Goal: Information Seeking & Learning: Find specific fact

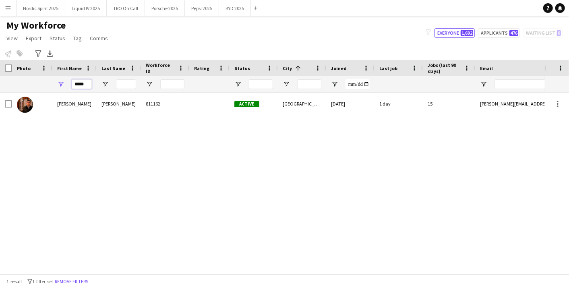
drag, startPoint x: 87, startPoint y: 82, endPoint x: 32, endPoint y: 78, distance: 55.3
click at [32, 78] on div "*****" at bounding box center [436, 84] width 872 height 16
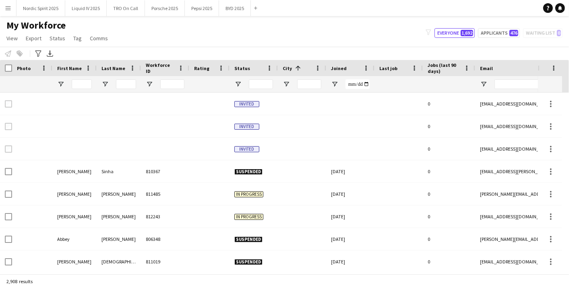
click at [138, 85] on div at bounding box center [119, 84] width 44 height 16
click at [129, 82] on input "Last Name Filter Input" at bounding box center [126, 84] width 20 height 10
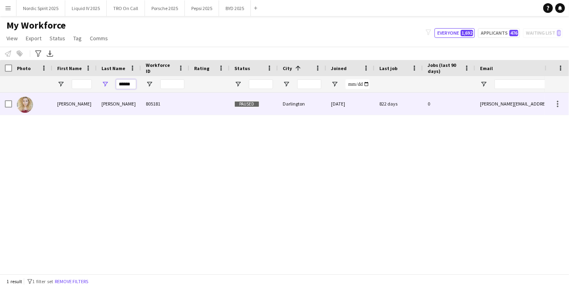
type input "******"
click at [128, 97] on div "[PERSON_NAME]" at bounding box center [119, 104] width 44 height 22
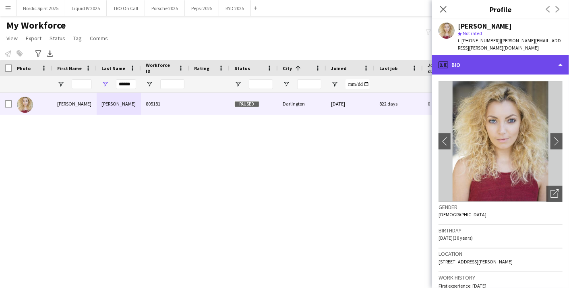
click at [561, 60] on div "profile Bio" at bounding box center [500, 64] width 137 height 19
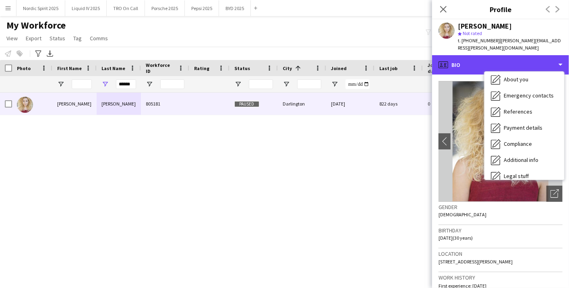
scroll to position [97, 0]
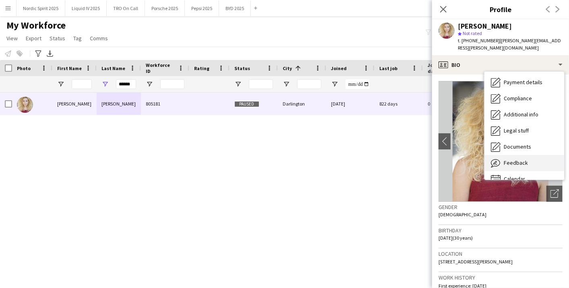
click at [526, 155] on div "Feedback Feedback" at bounding box center [524, 163] width 80 height 16
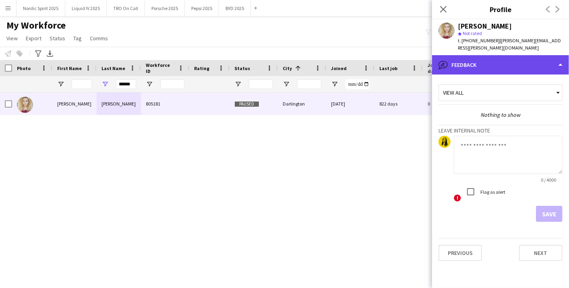
click at [552, 59] on div "bubble-pencil Feedback" at bounding box center [500, 64] width 137 height 19
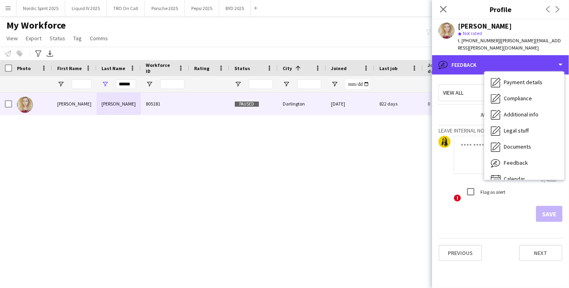
scroll to position [107, 0]
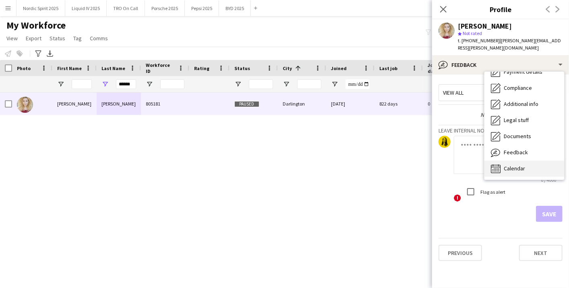
click at [538, 161] on div "Calendar Calendar" at bounding box center [524, 169] width 80 height 16
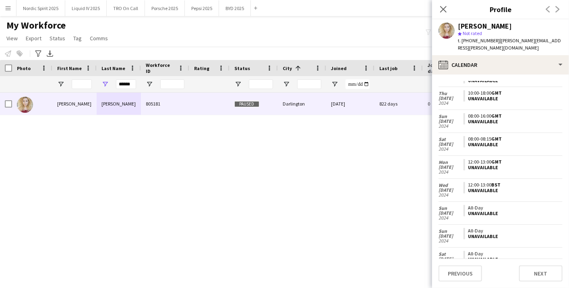
scroll to position [841, 0]
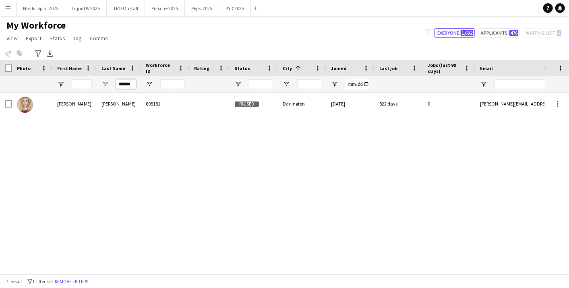
scroll to position [0, 1]
drag, startPoint x: 117, startPoint y: 82, endPoint x: 153, endPoint y: 82, distance: 35.8
click at [153, 82] on div "******" at bounding box center [436, 84] width 872 height 16
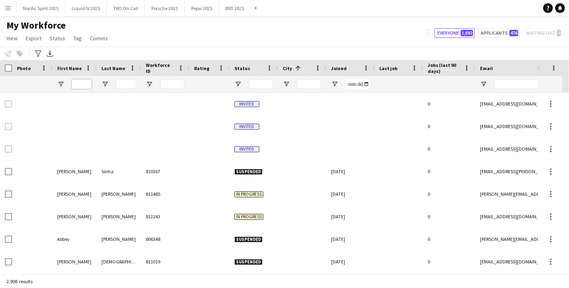
click at [73, 82] on input "First Name Filter Input" at bounding box center [82, 84] width 20 height 10
paste input "******"
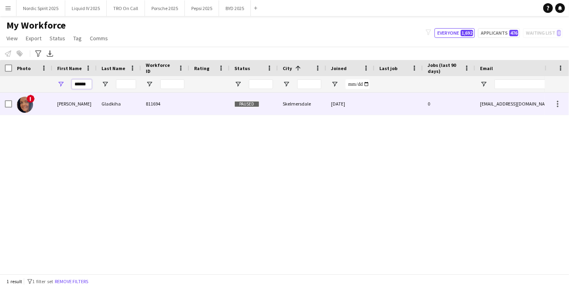
type input "******"
click at [111, 104] on div "Gladkiha" at bounding box center [119, 104] width 44 height 22
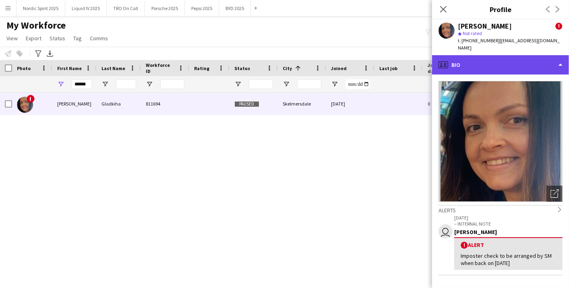
click at [559, 61] on div "profile Bio" at bounding box center [500, 64] width 137 height 19
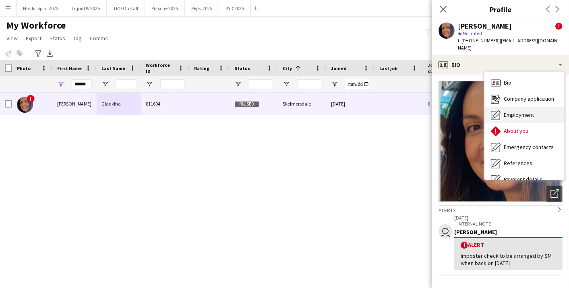
click at [532, 111] on span "Employment" at bounding box center [518, 114] width 30 height 7
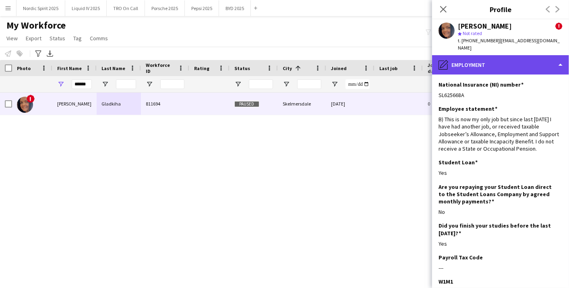
click at [535, 61] on div "pencil4 Employment" at bounding box center [500, 64] width 137 height 19
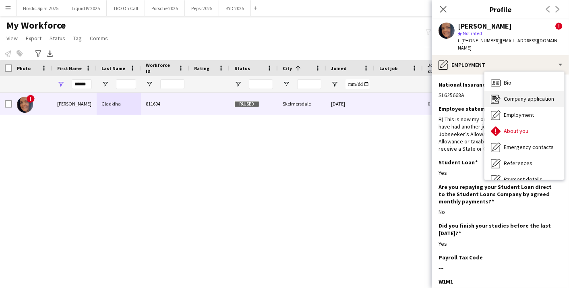
click at [530, 95] on span "Company application" at bounding box center [528, 98] width 50 height 7
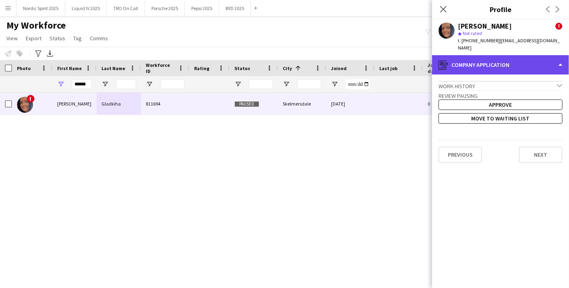
click at [539, 55] on div "register Company application" at bounding box center [500, 64] width 137 height 19
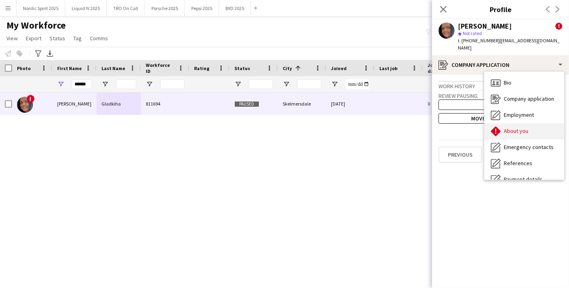
click at [532, 123] on div "About you About you" at bounding box center [524, 131] width 80 height 16
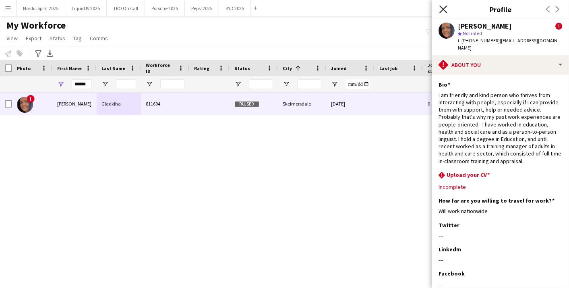
click at [446, 9] on icon "Close pop-in" at bounding box center [443, 9] width 8 height 8
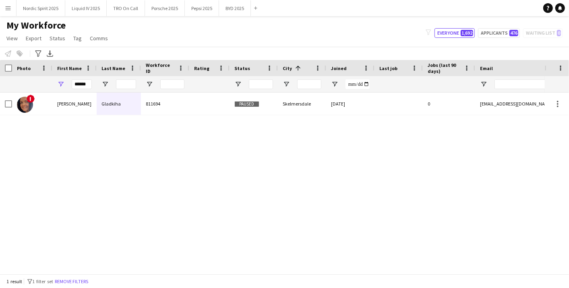
click at [11, 10] on button "Menu" at bounding box center [8, 8] width 16 height 16
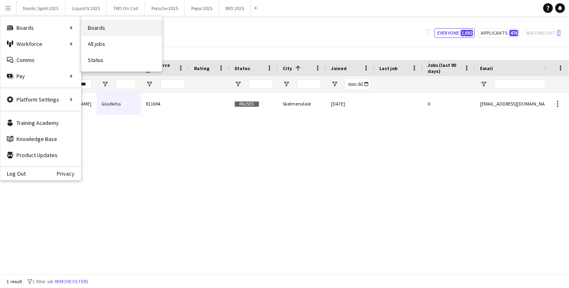
click at [99, 29] on link "Boards" at bounding box center [121, 28] width 80 height 16
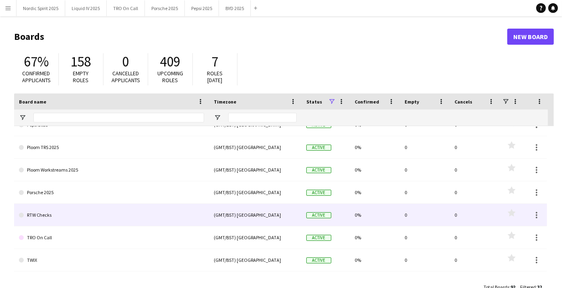
scroll to position [575, 0]
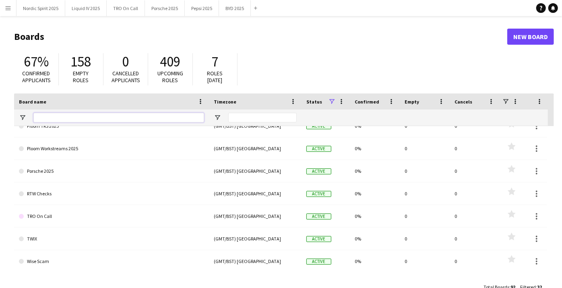
click at [115, 114] on input "Board name Filter Input" at bounding box center [118, 118] width 171 height 10
type input "*****"
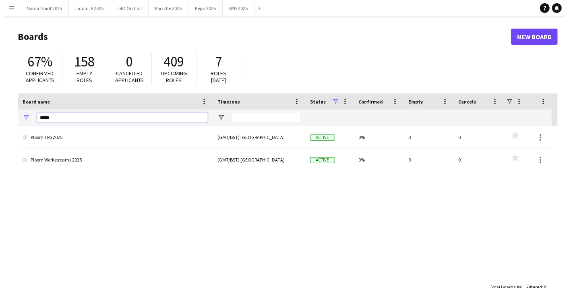
scroll to position [0, 0]
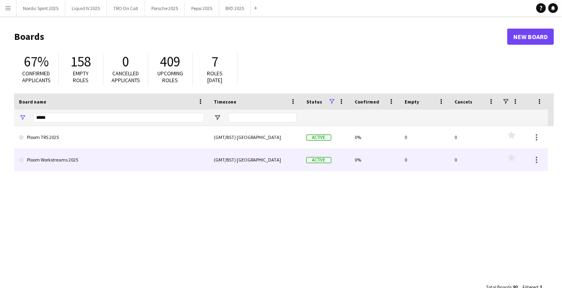
click at [86, 160] on link "Ploom Workstreams 2025" at bounding box center [111, 159] width 185 height 23
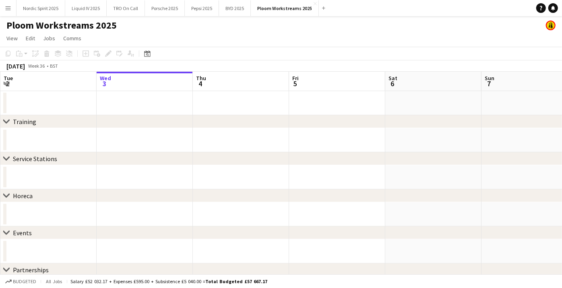
drag, startPoint x: 86, startPoint y: 160, endPoint x: 506, endPoint y: 138, distance: 420.3
click at [506, 138] on div "chevron-right Training chevron-right Service Stations chevron-right [GEOGRAPHIC…" at bounding box center [281, 205] width 562 height 266
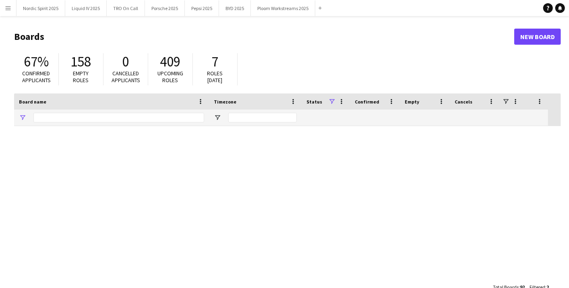
type input "*****"
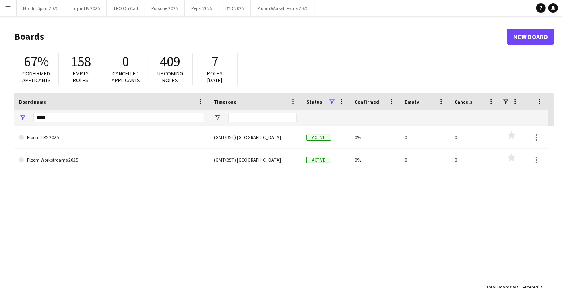
click at [332, 102] on span at bounding box center [331, 101] width 7 height 7
click at [351, 153] on div "Archived" at bounding box center [373, 151] width 64 height 6
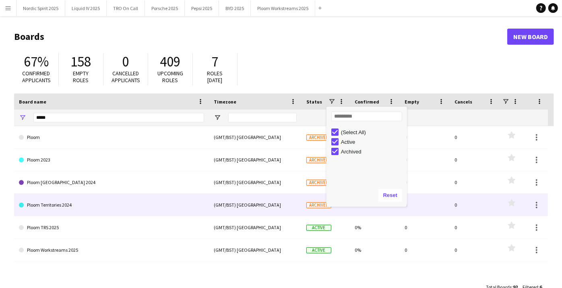
click at [148, 203] on link "Ploom Territories 2024" at bounding box center [111, 205] width 185 height 23
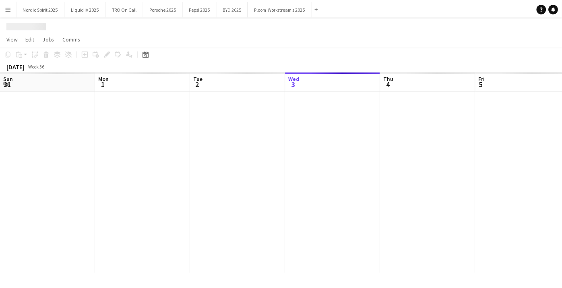
scroll to position [0, 192]
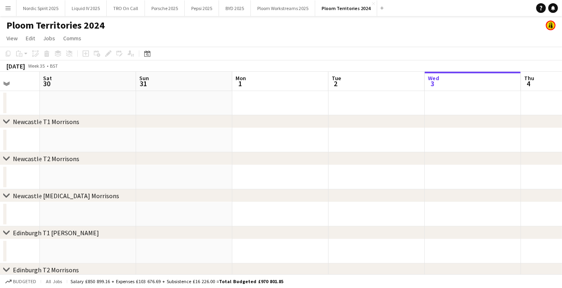
drag, startPoint x: 20, startPoint y: 142, endPoint x: 348, endPoint y: 145, distance: 328.0
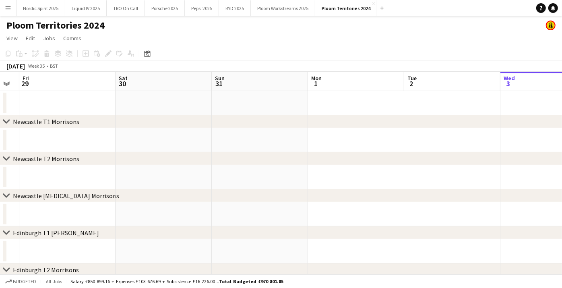
drag, startPoint x: 102, startPoint y: 139, endPoint x: 307, endPoint y: 140, distance: 204.8
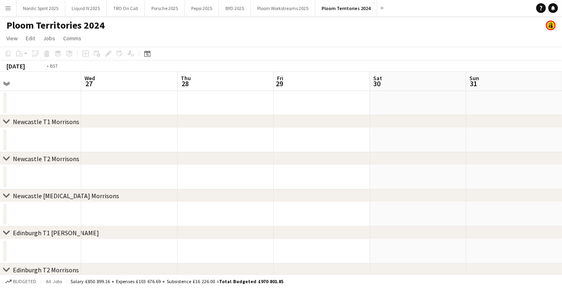
drag, startPoint x: 62, startPoint y: 141, endPoint x: 291, endPoint y: 139, distance: 228.6
drag, startPoint x: 28, startPoint y: 136, endPoint x: 209, endPoint y: 125, distance: 181.8
drag, startPoint x: 53, startPoint y: 137, endPoint x: 235, endPoint y: 133, distance: 182.3
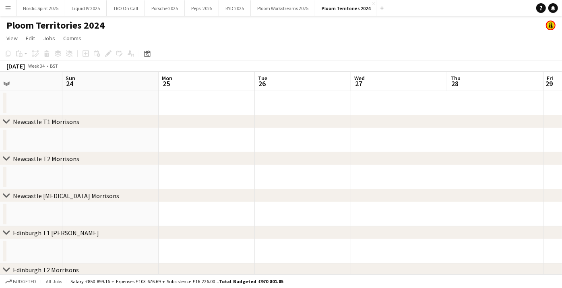
drag, startPoint x: 116, startPoint y: 149, endPoint x: 210, endPoint y: 147, distance: 94.2
drag, startPoint x: 52, startPoint y: 153, endPoint x: 216, endPoint y: 147, distance: 164.3
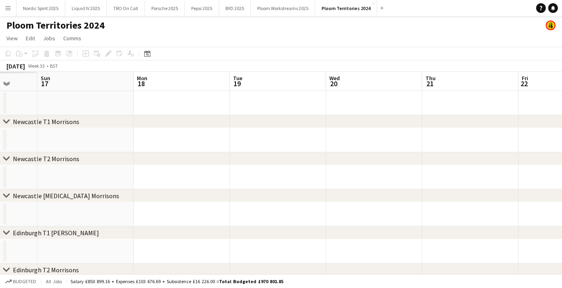
drag, startPoint x: 72, startPoint y: 147, endPoint x: 363, endPoint y: 139, distance: 290.7
drag, startPoint x: 65, startPoint y: 140, endPoint x: 317, endPoint y: 127, distance: 252.3
drag, startPoint x: 60, startPoint y: 138, endPoint x: 355, endPoint y: 126, distance: 295.2
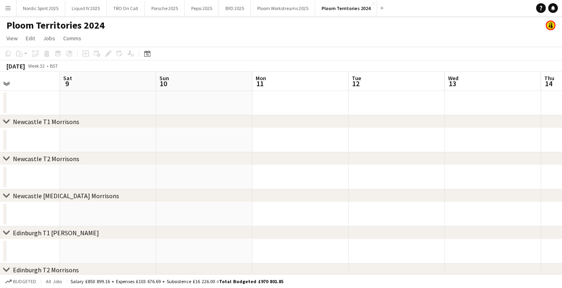
drag, startPoint x: 81, startPoint y: 133, endPoint x: 159, endPoint y: 132, distance: 77.7
drag, startPoint x: 64, startPoint y: 131, endPoint x: 359, endPoint y: 117, distance: 295.7
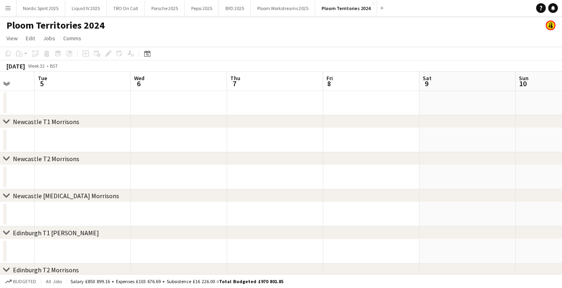
click at [63, 67] on div "[DATE] Week 32 • BST" at bounding box center [32, 65] width 64 height 11
click at [39, 61] on div "[DATE] Week 32 • BST" at bounding box center [32, 65] width 64 height 11
click at [150, 53] on icon at bounding box center [147, 53] width 6 height 6
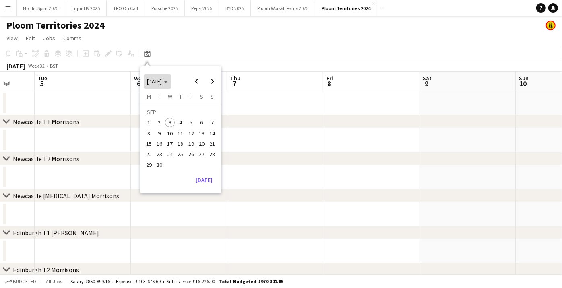
click at [171, 83] on span "Choose month and year" at bounding box center [157, 81] width 27 height 19
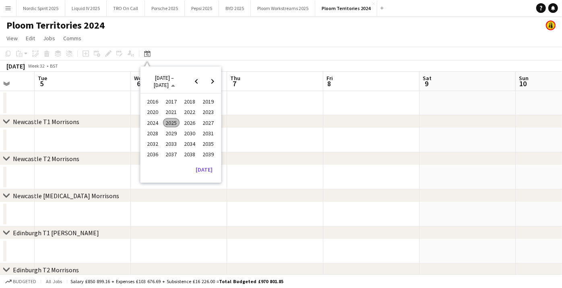
click at [173, 123] on span "2025" at bounding box center [171, 123] width 16 height 10
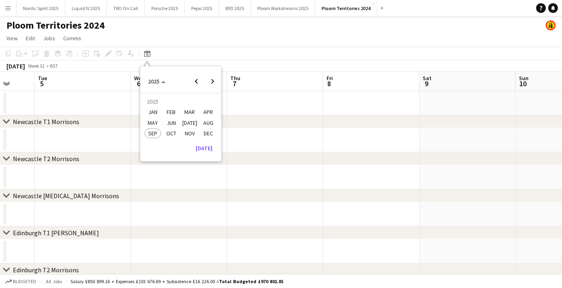
click at [156, 111] on span "JAN" at bounding box center [152, 112] width 16 height 10
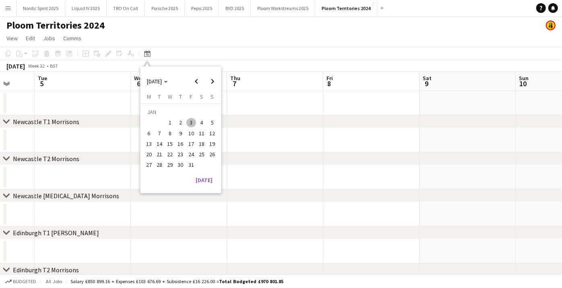
click at [173, 122] on span "1" at bounding box center [170, 123] width 10 height 10
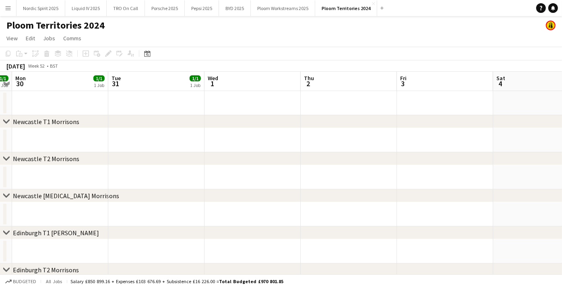
scroll to position [0, 245]
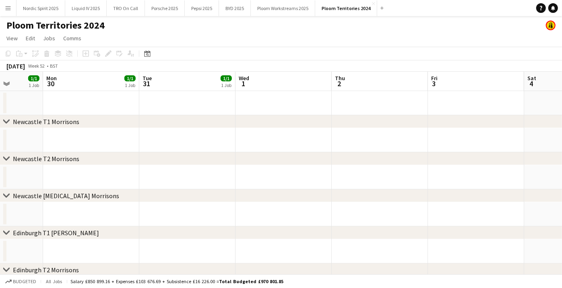
drag, startPoint x: 90, startPoint y: 140, endPoint x: 266, endPoint y: 137, distance: 176.3
click at [145, 53] on icon "Date picker" at bounding box center [147, 53] width 6 height 6
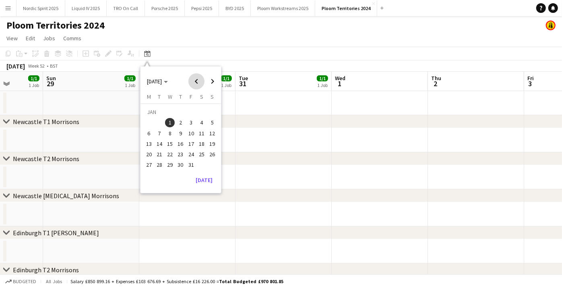
click at [195, 81] on span "Previous month" at bounding box center [196, 81] width 16 height 16
click at [150, 122] on span "4" at bounding box center [149, 125] width 10 height 10
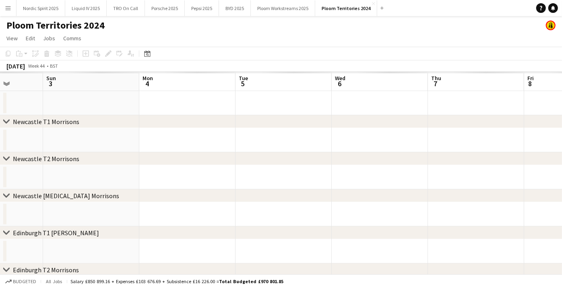
scroll to position [0, 276]
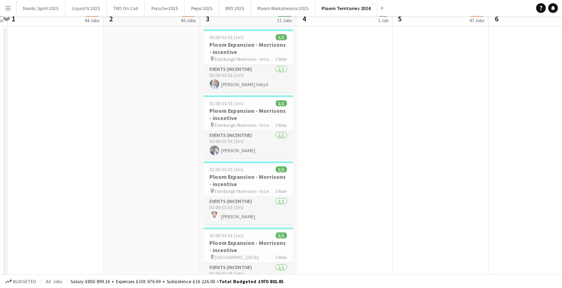
scroll to position [0, 0]
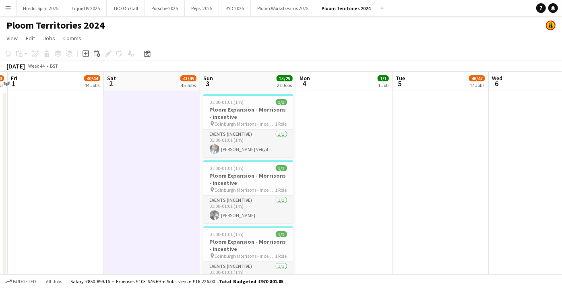
drag, startPoint x: 384, startPoint y: 122, endPoint x: 161, endPoint y: 131, distance: 223.1
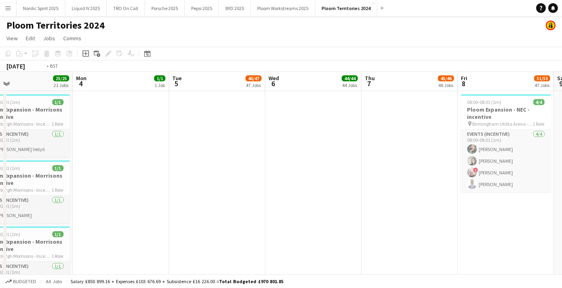
drag, startPoint x: 398, startPoint y: 128, endPoint x: 277, endPoint y: 134, distance: 121.7
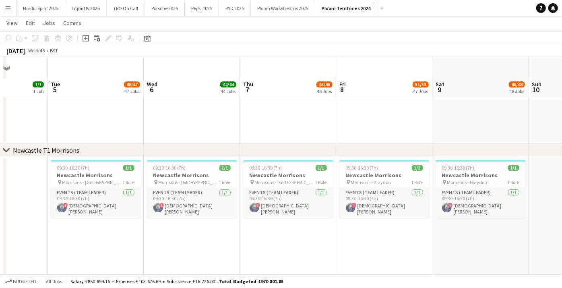
scroll to position [1386, 0]
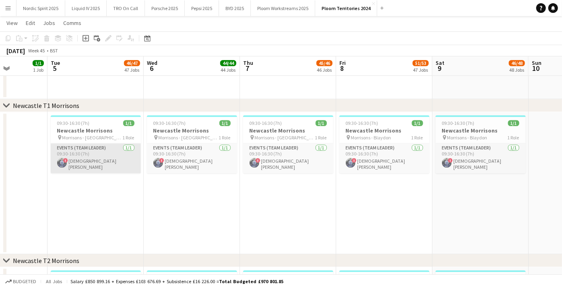
click at [115, 165] on app-card-role "Events (Team Leader) [DATE] 09:30-16:30 (7h) ! [PERSON_NAME] [PERSON_NAME]" at bounding box center [96, 158] width 90 height 30
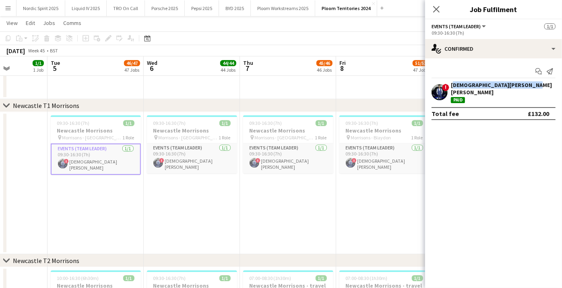
drag, startPoint x: 532, startPoint y: 86, endPoint x: 450, endPoint y: 84, distance: 82.5
click at [450, 84] on div "! [PERSON_NAME] [PERSON_NAME] Paid" at bounding box center [493, 92] width 137 height 22
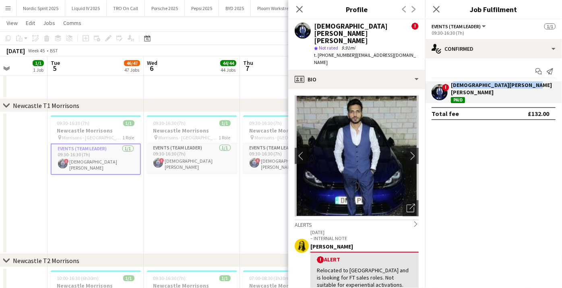
copy div "[DEMOGRAPHIC_DATA][PERSON_NAME] [PERSON_NAME]"
click at [155, 199] on app-date-cell "09:30-16:30 (7h) 1/1 Newcastle Morrisons pin Morrisons - West Denton 1 Role Eve…" at bounding box center [192, 183] width 96 height 142
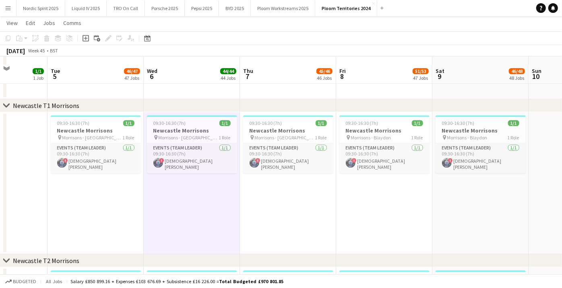
scroll to position [1475, 0]
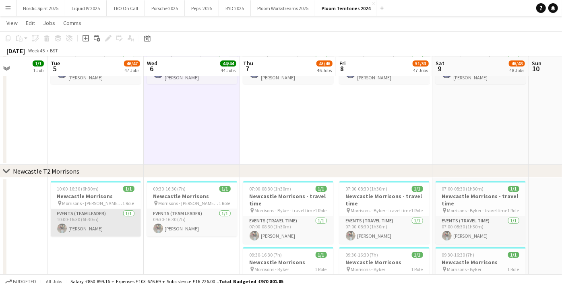
click at [110, 223] on app-card-role "Events (Team Leader) [DATE] 10:00-16:30 (6h30m) [PERSON_NAME]" at bounding box center [96, 222] width 90 height 27
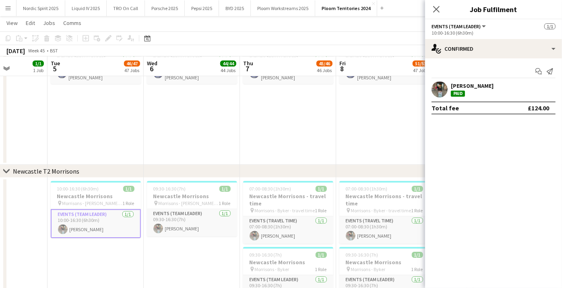
drag, startPoint x: 488, startPoint y: 84, endPoint x: 450, endPoint y: 86, distance: 38.7
click at [450, 86] on div "[PERSON_NAME] Paid" at bounding box center [493, 89] width 137 height 16
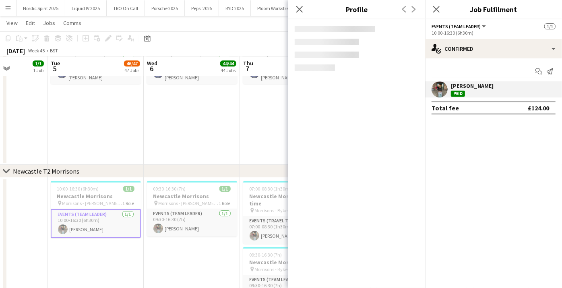
copy div "[PERSON_NAME]"
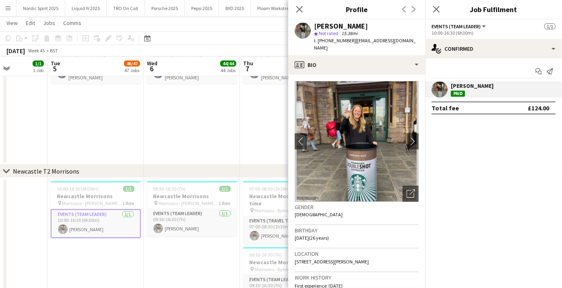
click at [169, 268] on app-date-cell "09:30-16:30 (7h) 1/1 Newcastle Morrisons pin [PERSON_NAME] Castle 1 Role Events…" at bounding box center [192, 248] width 96 height 142
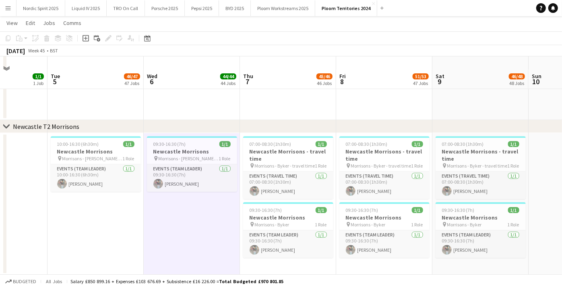
scroll to position [1610, 0]
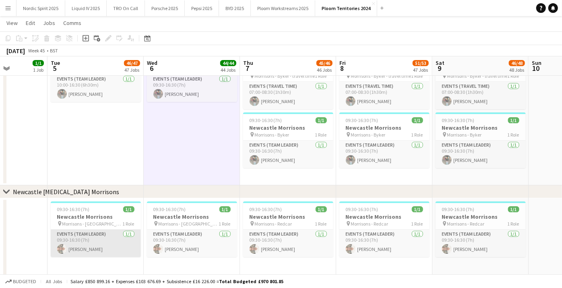
click at [124, 243] on app-card-role "Events (Team Leader) [DATE] 09:30-16:30 (7h) [PERSON_NAME]" at bounding box center [96, 242] width 90 height 27
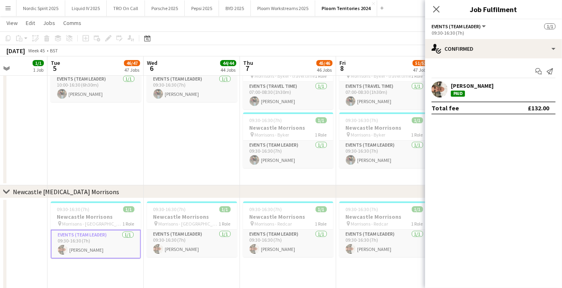
drag, startPoint x: 507, startPoint y: 80, endPoint x: 449, endPoint y: 83, distance: 57.6
click at [449, 83] on div "Start chat Send notification [PERSON_NAME] Paid Total fee £132.00" at bounding box center [493, 89] width 137 height 62
copy div "[PERSON_NAME]"
click at [213, 270] on app-date-cell "09:30-16:30 (7h) 1/1 Newcastle Morrisons pin [PERSON_NAME] - South [PERSON_NAME…" at bounding box center [192, 269] width 96 height 142
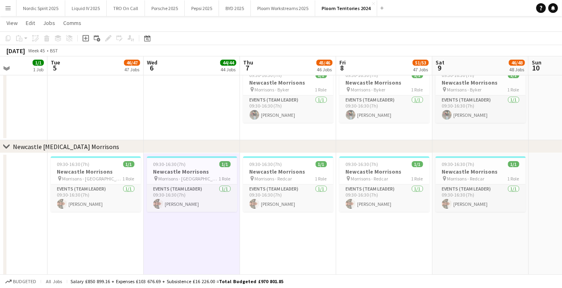
scroll to position [1654, 0]
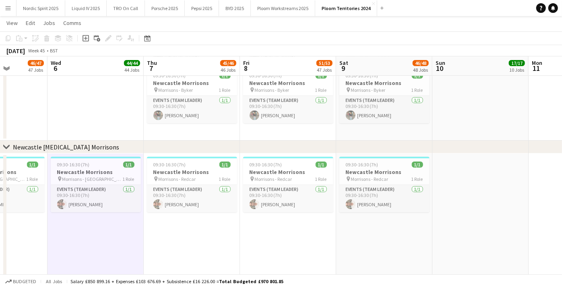
drag, startPoint x: 413, startPoint y: 221, endPoint x: 403, endPoint y: 227, distance: 11.8
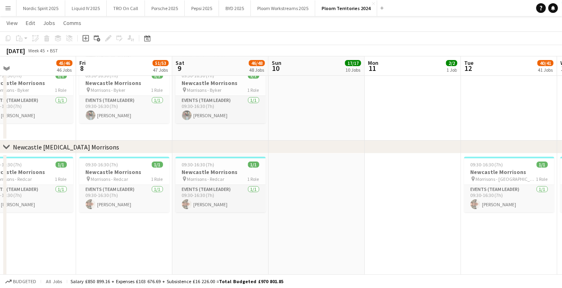
drag, startPoint x: 404, startPoint y: 227, endPoint x: 183, endPoint y: 240, distance: 221.7
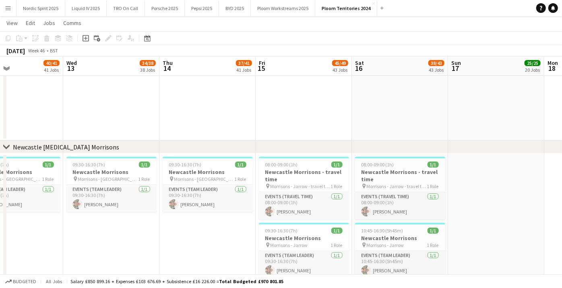
drag, startPoint x: 506, startPoint y: 235, endPoint x: 239, endPoint y: 238, distance: 266.8
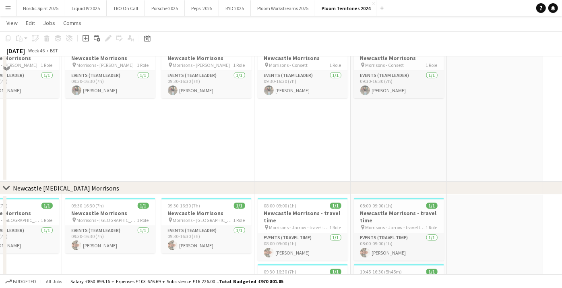
scroll to position [1565, 0]
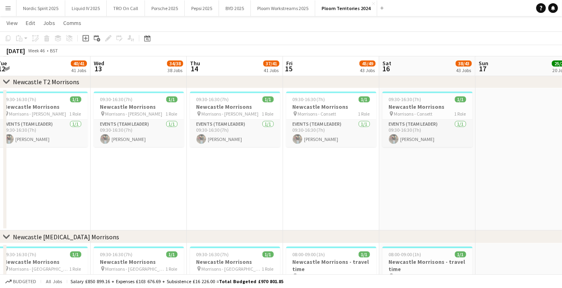
drag, startPoint x: 530, startPoint y: 213, endPoint x: 264, endPoint y: 217, distance: 266.0
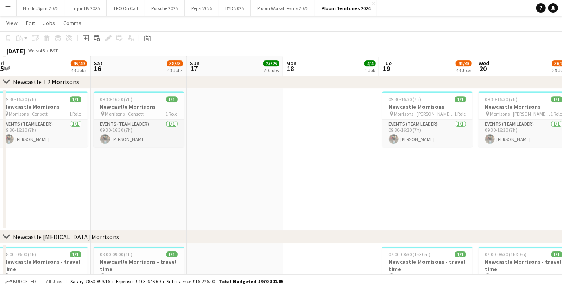
scroll to position [0, 300]
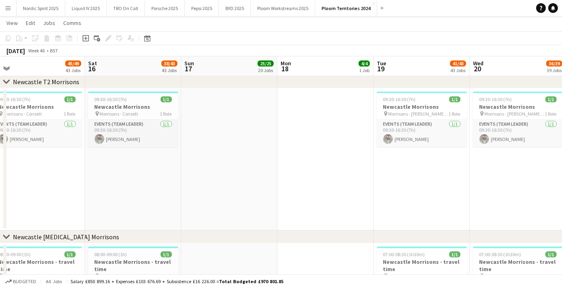
click at [12, 6] on button "Menu" at bounding box center [8, 8] width 16 height 16
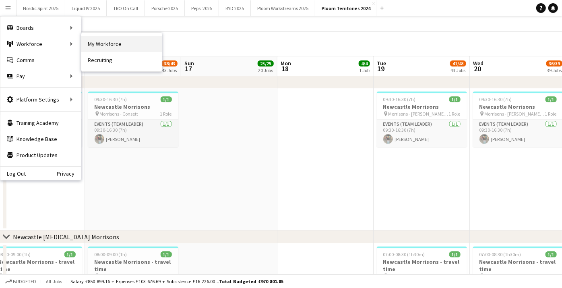
click at [95, 42] on link "My Workforce" at bounding box center [121, 44] width 80 height 16
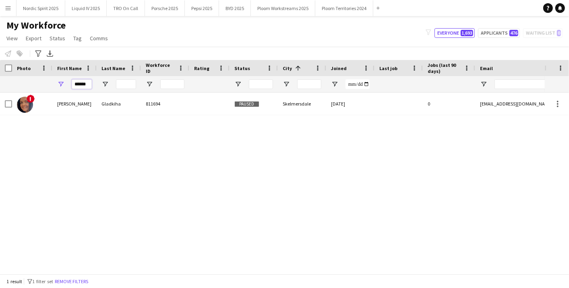
drag, startPoint x: 89, startPoint y: 81, endPoint x: 30, endPoint y: 83, distance: 59.6
click at [31, 84] on div "******" at bounding box center [436, 84] width 872 height 16
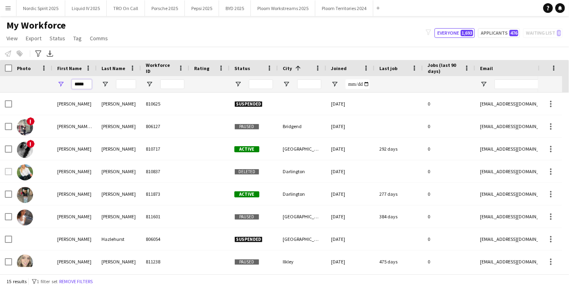
type input "*****"
click at [132, 84] on input "Last Name Filter Input" at bounding box center [126, 84] width 20 height 10
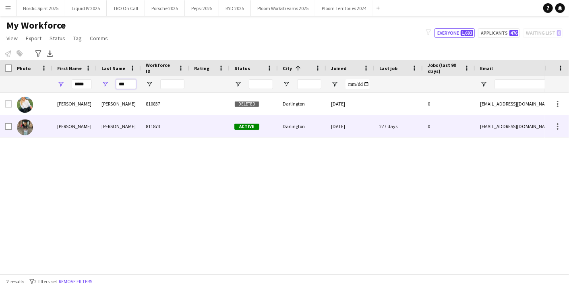
type input "***"
click at [134, 123] on div "[PERSON_NAME]" at bounding box center [119, 126] width 44 height 22
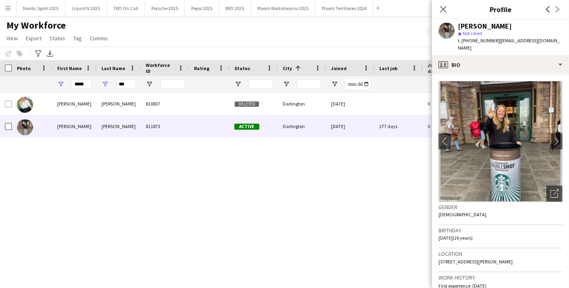
scroll to position [45, 0]
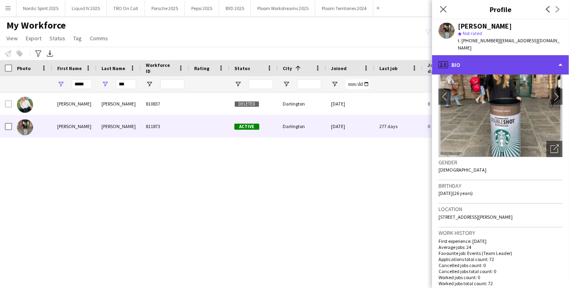
click at [559, 62] on div "profile Bio" at bounding box center [500, 64] width 137 height 19
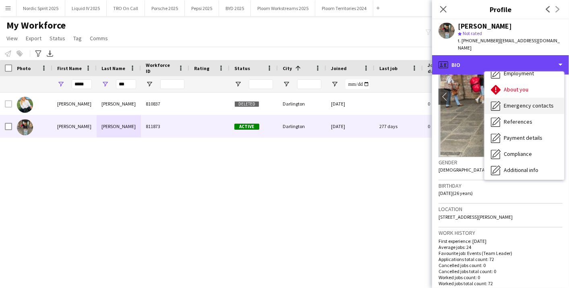
scroll to position [89, 0]
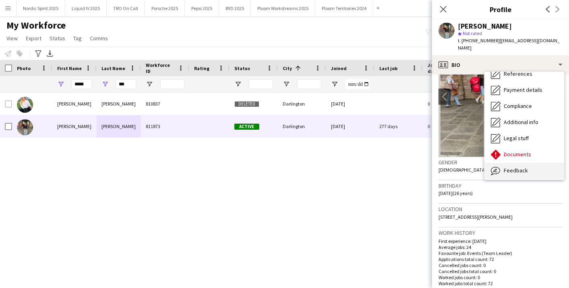
click at [526, 163] on div "Feedback Feedback" at bounding box center [524, 171] width 80 height 16
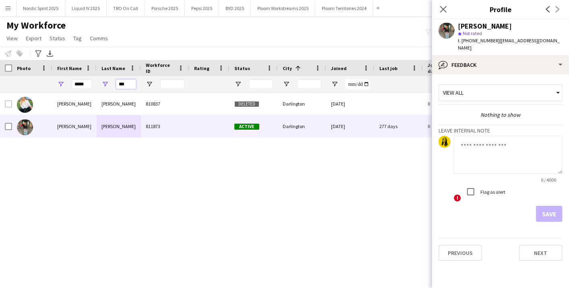
drag, startPoint x: 130, startPoint y: 85, endPoint x: 97, endPoint y: 85, distance: 33.0
click at [97, 85] on div "***" at bounding box center [119, 84] width 44 height 16
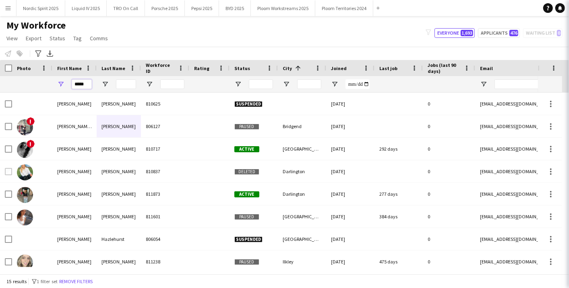
drag, startPoint x: 90, startPoint y: 82, endPoint x: 49, endPoint y: 75, distance: 41.8
click at [49, 75] on div "Workforce Details Photo First Name 1" at bounding box center [436, 76] width 872 height 33
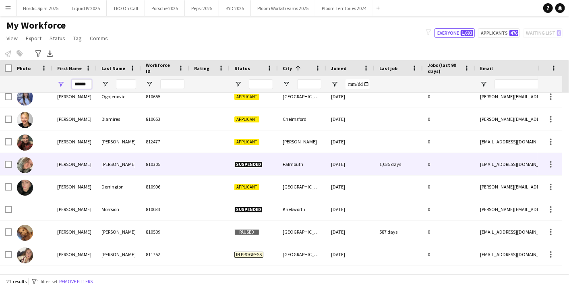
scroll to position [0, 0]
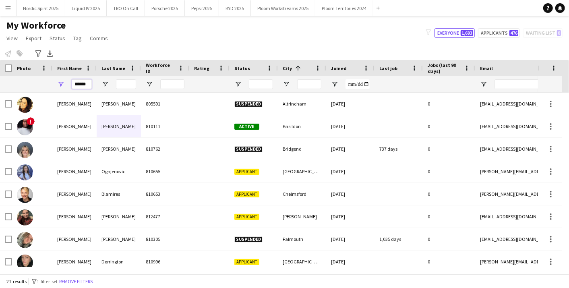
type input "******"
click at [122, 82] on input "Last Name Filter Input" at bounding box center [126, 84] width 20 height 10
paste input "**********"
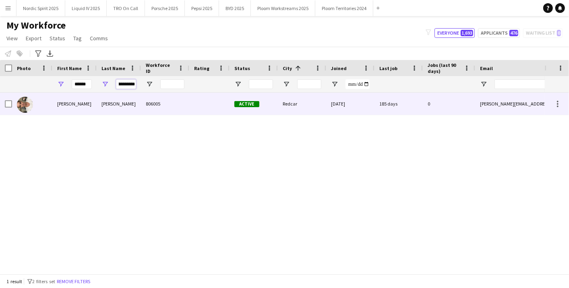
type input "**********"
click at [127, 104] on div "[PERSON_NAME]" at bounding box center [119, 104] width 44 height 22
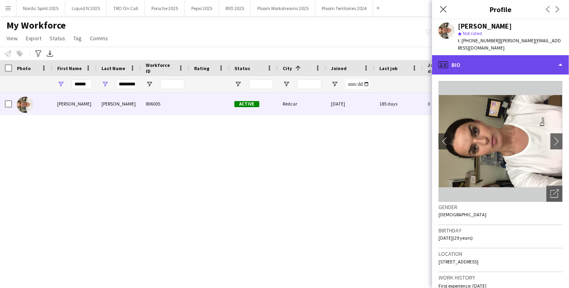
click at [560, 69] on div "profile Bio" at bounding box center [500, 64] width 137 height 19
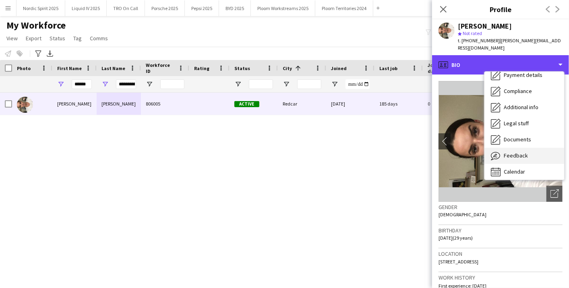
scroll to position [107, 0]
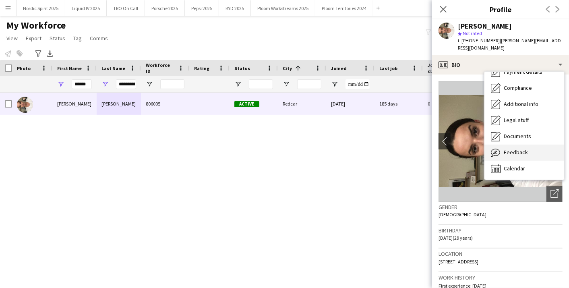
click at [518, 150] on span "Feedback" at bounding box center [515, 151] width 24 height 7
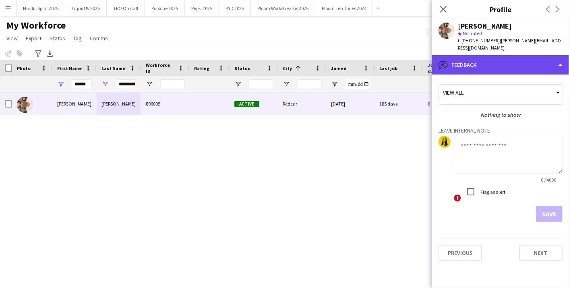
click at [533, 61] on div "bubble-pencil Feedback" at bounding box center [500, 64] width 137 height 19
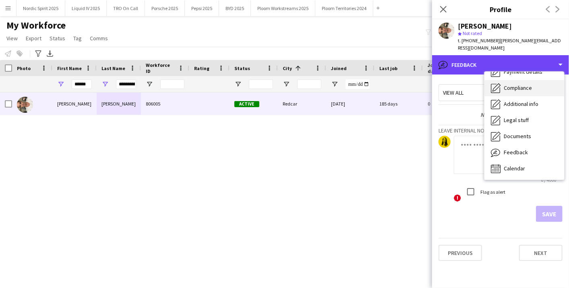
scroll to position [0, 0]
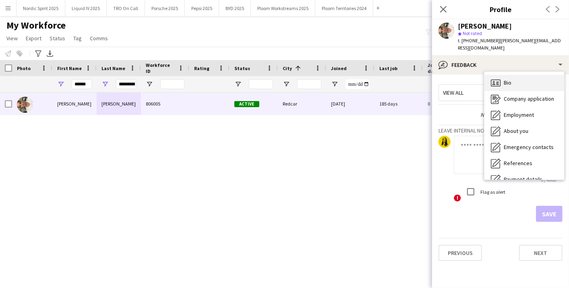
click at [545, 87] on div "Bio Bio" at bounding box center [524, 83] width 80 height 16
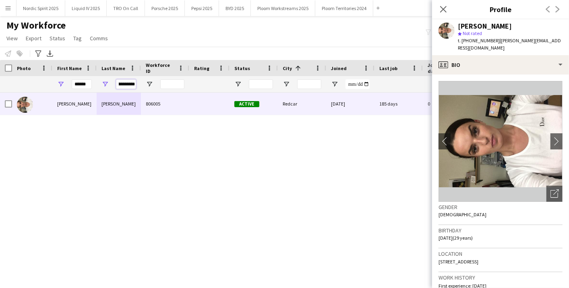
drag, startPoint x: 120, startPoint y: 85, endPoint x: 161, endPoint y: 83, distance: 41.5
click at [161, 83] on div "**********" at bounding box center [436, 84] width 872 height 16
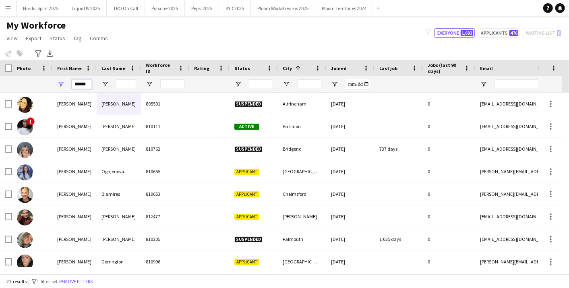
drag, startPoint x: 89, startPoint y: 83, endPoint x: 39, endPoint y: 86, distance: 49.6
click at [39, 86] on div "******" at bounding box center [436, 84] width 872 height 16
type input "*****"
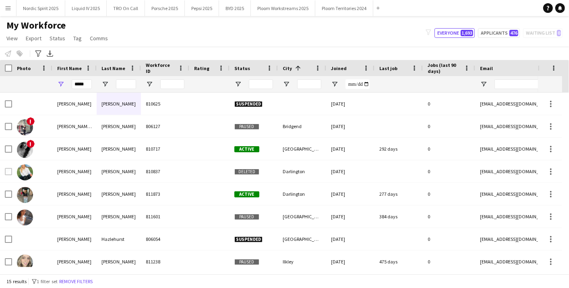
click at [62, 76] on div "*****" at bounding box center [74, 84] width 44 height 16
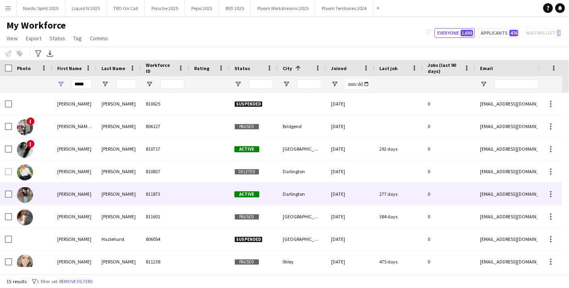
click at [133, 187] on div "[PERSON_NAME]" at bounding box center [119, 194] width 44 height 22
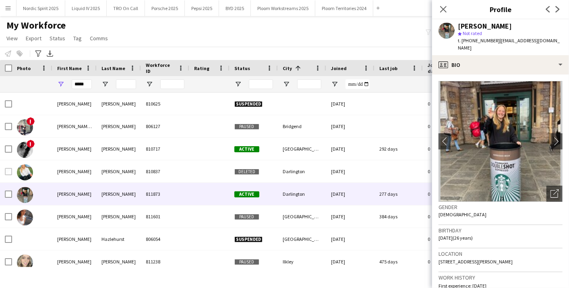
click at [87, 76] on div "*****" at bounding box center [82, 84] width 20 height 16
click at [63, 83] on div "*****" at bounding box center [74, 84] width 44 height 16
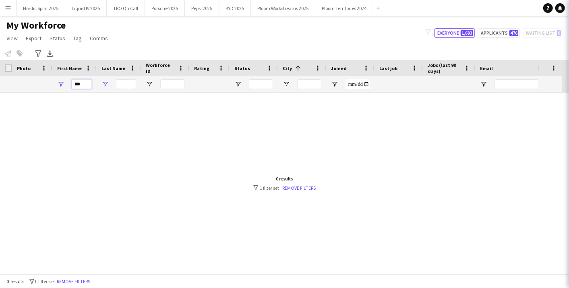
type input "****"
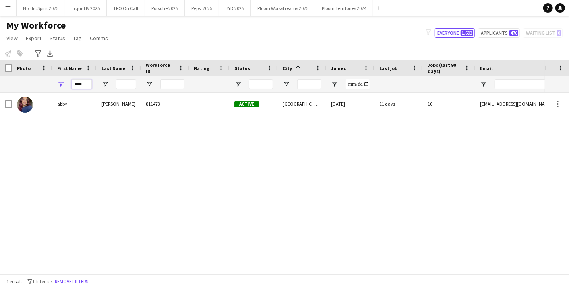
drag, startPoint x: 89, startPoint y: 84, endPoint x: 33, endPoint y: 82, distance: 56.0
click at [33, 82] on div "****" at bounding box center [436, 84] width 872 height 16
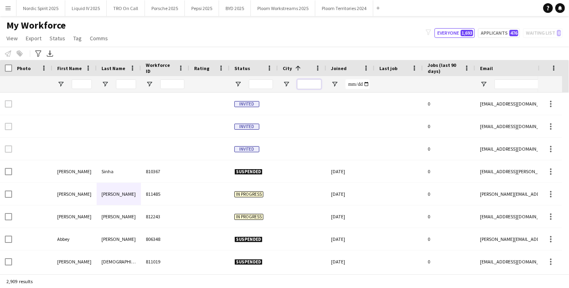
click at [315, 84] on input "City Filter Input" at bounding box center [309, 84] width 24 height 10
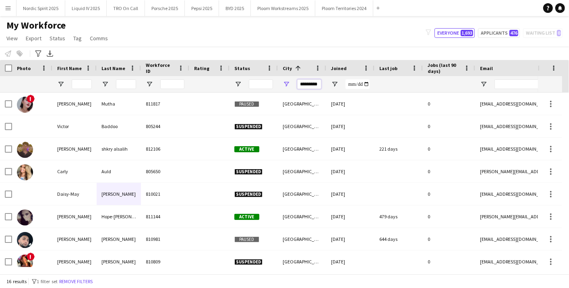
type input "*********"
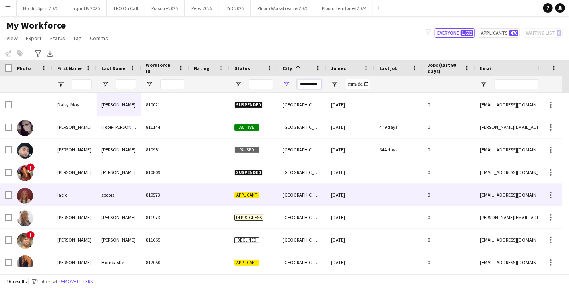
scroll to position [89, 0]
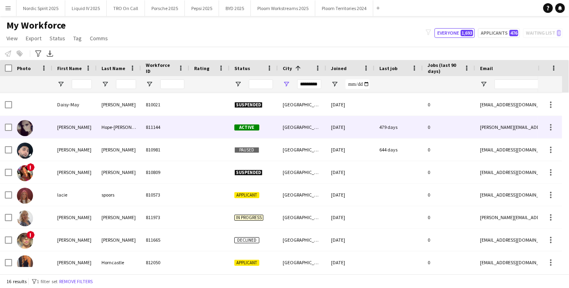
click at [295, 128] on div "[GEOGRAPHIC_DATA]" at bounding box center [302, 127] width 48 height 22
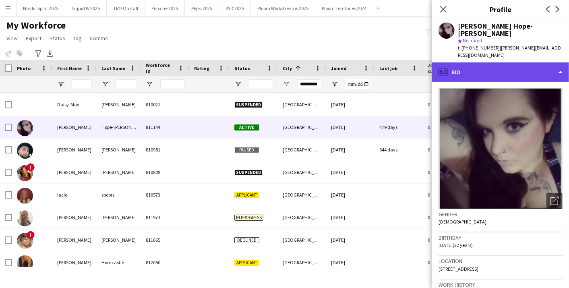
click at [559, 62] on div "profile Bio" at bounding box center [500, 71] width 137 height 19
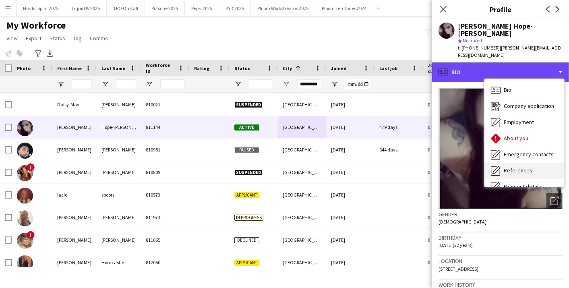
scroll to position [107, 0]
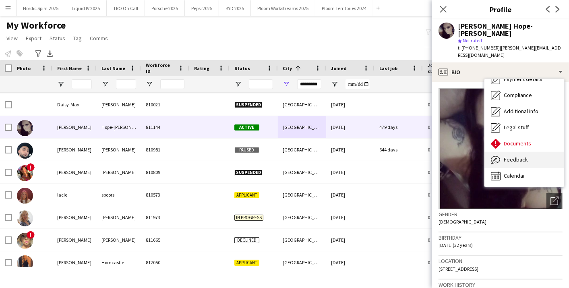
click at [516, 156] on span "Feedback" at bounding box center [515, 159] width 24 height 7
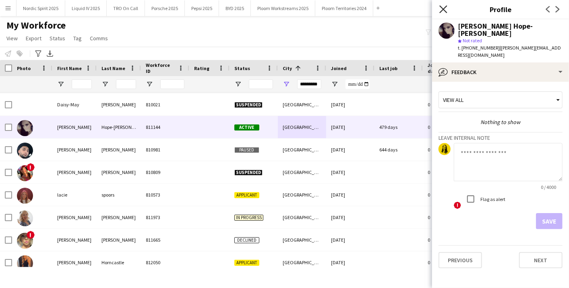
click at [441, 8] on icon at bounding box center [443, 9] width 8 height 8
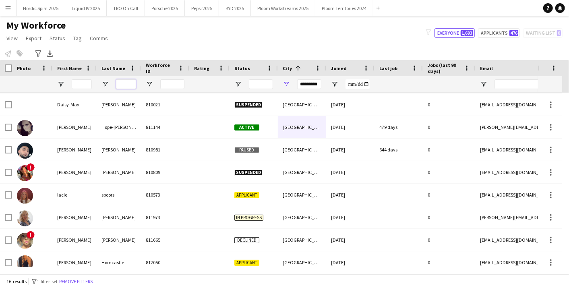
click at [132, 81] on input "Last Name Filter Input" at bounding box center [126, 84] width 20 height 10
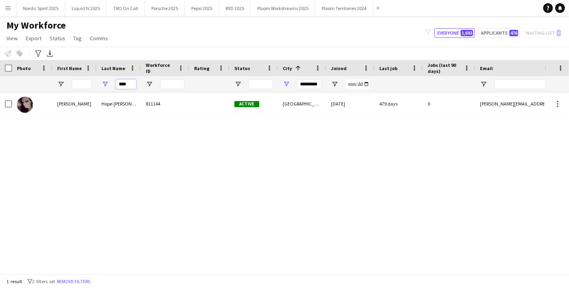
type input "****"
drag, startPoint x: 301, startPoint y: 84, endPoint x: 371, endPoint y: 89, distance: 71.0
click at [371, 89] on div "****" at bounding box center [436, 84] width 872 height 16
click at [127, 155] on div "[PERSON_NAME] Hope-[PERSON_NAME] 811144 Active [GEOGRAPHIC_DATA] [DATE] 479 day…" at bounding box center [272, 180] width 544 height 174
click at [136, 86] on input "****" at bounding box center [126, 84] width 20 height 10
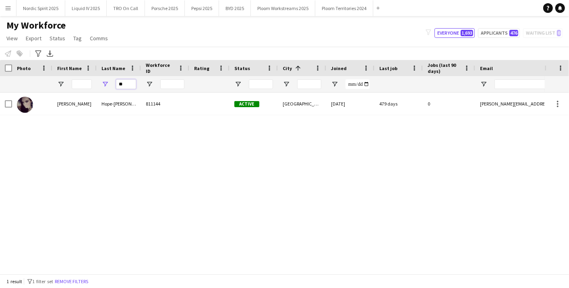
type input "*"
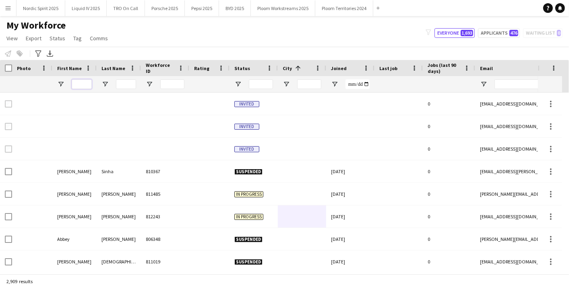
click at [78, 85] on input "First Name Filter Input" at bounding box center [82, 84] width 20 height 10
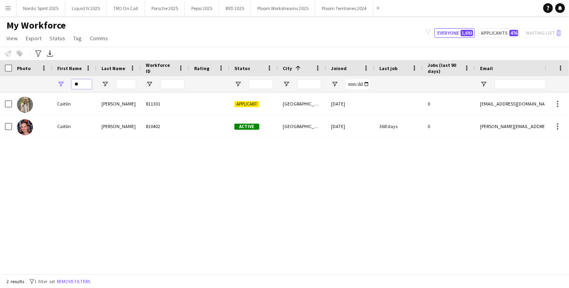
type input "*"
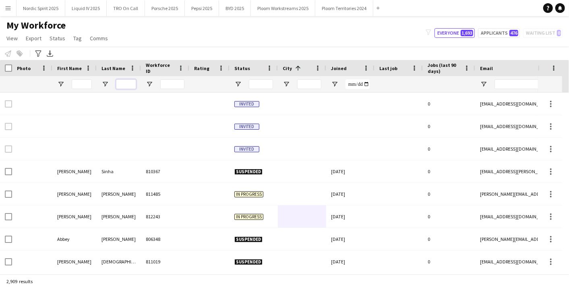
click at [132, 82] on input "Last Name Filter Input" at bounding box center [126, 84] width 20 height 10
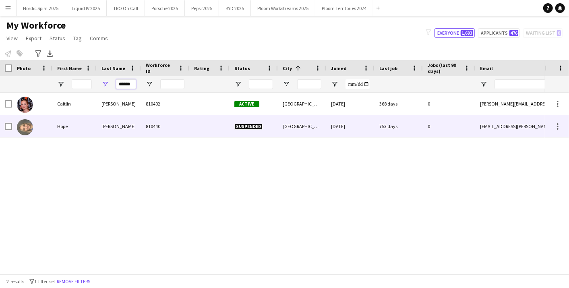
type input "******"
click at [126, 128] on div "[PERSON_NAME]" at bounding box center [119, 126] width 44 height 22
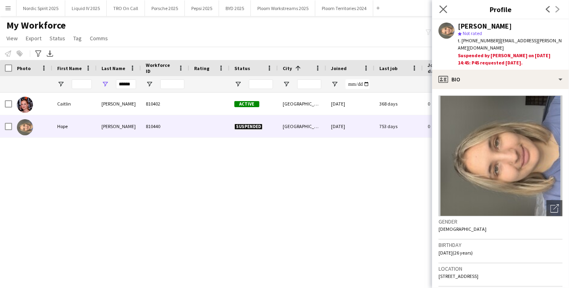
click at [447, 12] on icon at bounding box center [443, 9] width 8 height 8
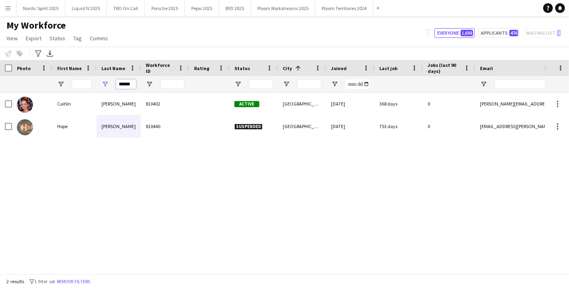
drag, startPoint x: 120, startPoint y: 84, endPoint x: 154, endPoint y: 84, distance: 33.8
click at [154, 84] on div "******" at bounding box center [436, 84] width 872 height 16
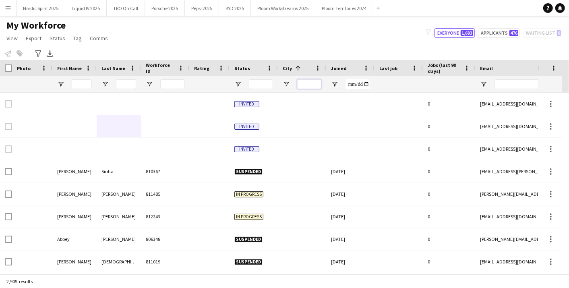
click at [320, 82] on input "City Filter Input" at bounding box center [309, 84] width 24 height 10
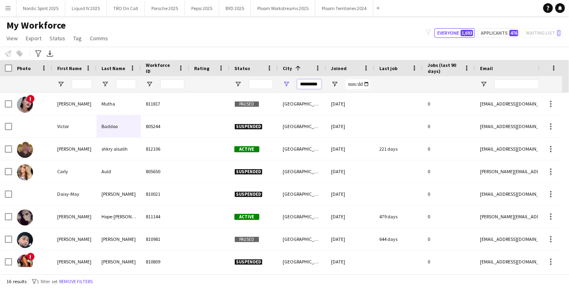
drag, startPoint x: 320, startPoint y: 82, endPoint x: 255, endPoint y: 83, distance: 65.6
click at [255, 83] on div at bounding box center [436, 84] width 872 height 16
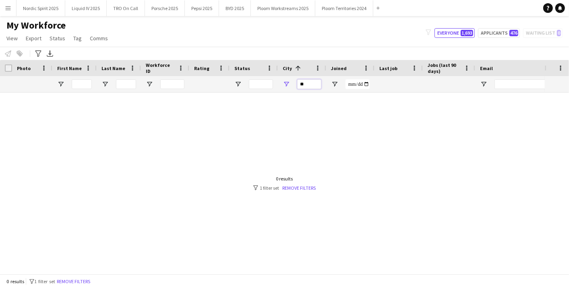
type input "*"
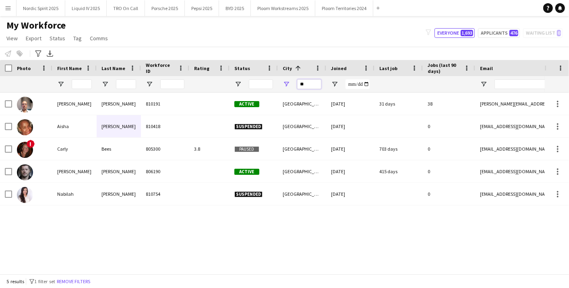
type input "*"
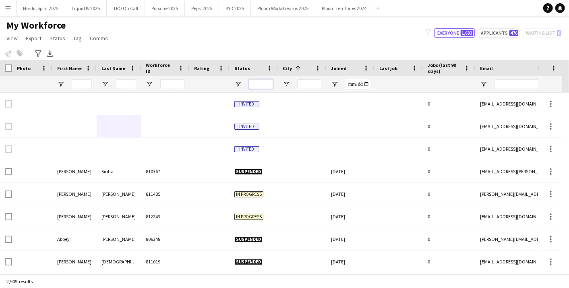
click at [255, 82] on input "Status Filter Input" at bounding box center [261, 84] width 24 height 10
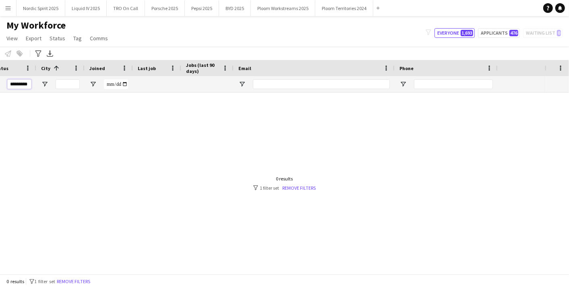
scroll to position [0, 305]
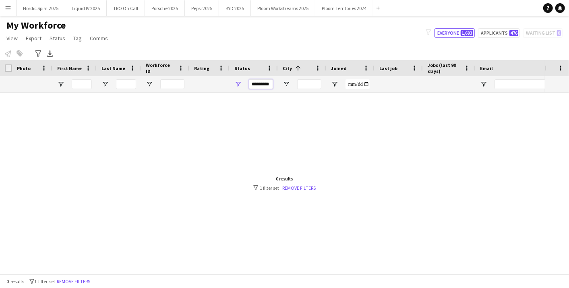
drag, startPoint x: 270, startPoint y: 85, endPoint x: 197, endPoint y: 88, distance: 73.3
click at [197, 88] on div "*********" at bounding box center [436, 84] width 872 height 16
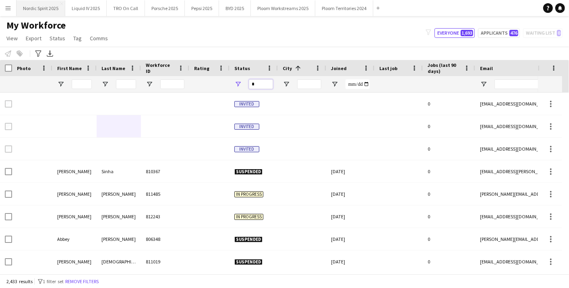
type input "*"
click at [447, 30] on button "Everyone 1,693" at bounding box center [454, 33] width 40 height 10
type input "**********"
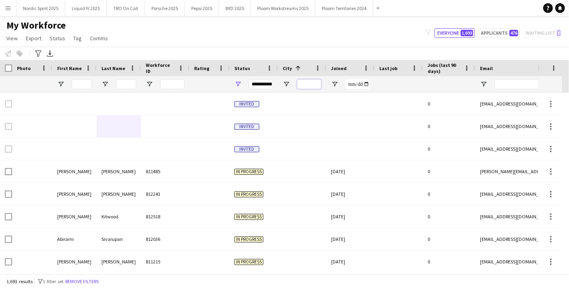
click at [318, 86] on input "City Filter Input" at bounding box center [309, 84] width 24 height 10
type input "*"
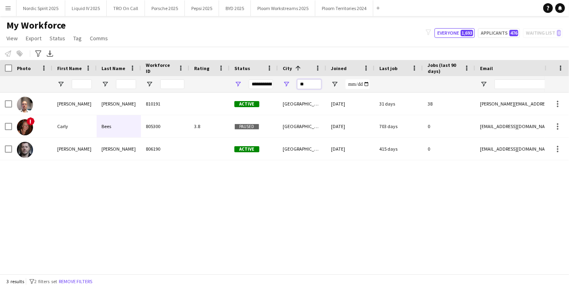
type input "*"
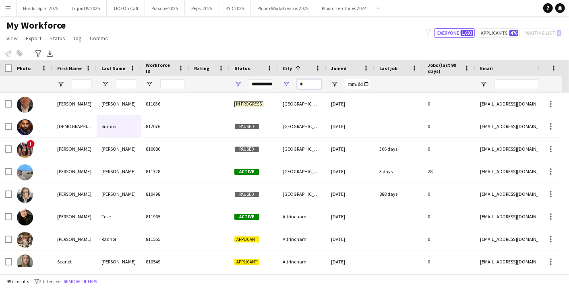
type input "*"
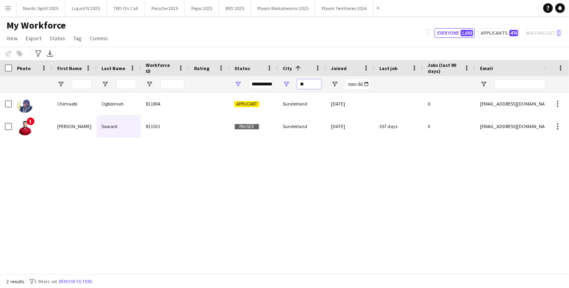
type input "*"
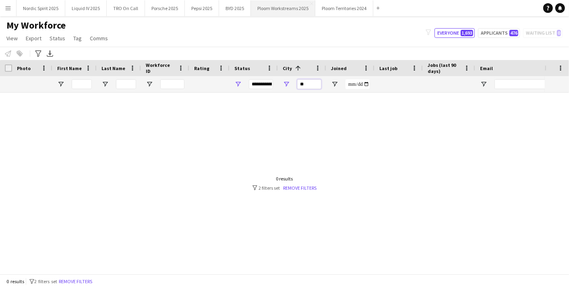
type input "*"
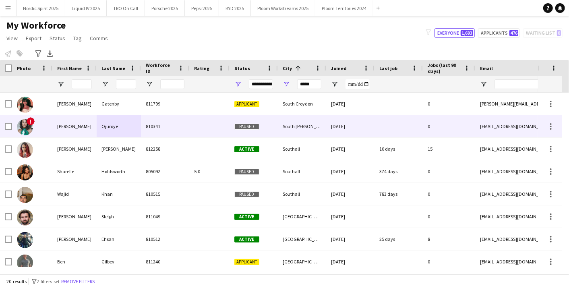
click at [287, 129] on div "South [PERSON_NAME]" at bounding box center [302, 126] width 48 height 22
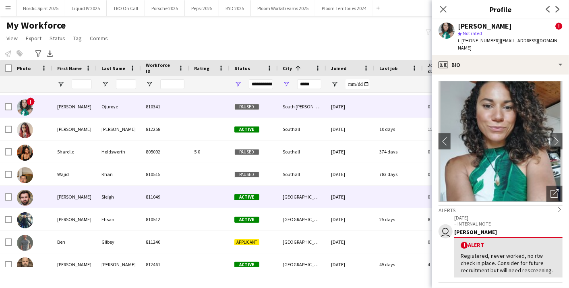
scroll to position [0, 0]
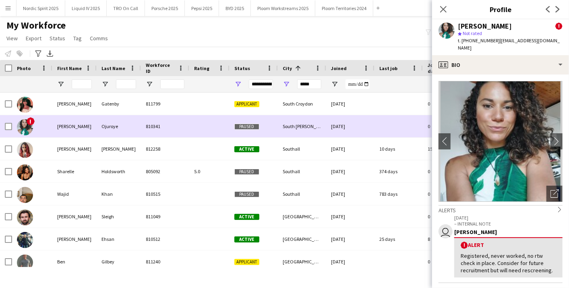
click at [321, 125] on div "South [PERSON_NAME]" at bounding box center [302, 126] width 48 height 22
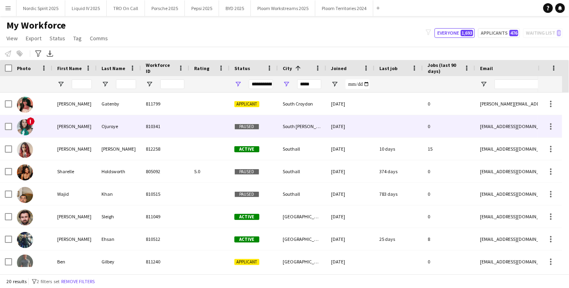
click at [321, 125] on div "South [PERSON_NAME]" at bounding box center [302, 126] width 48 height 22
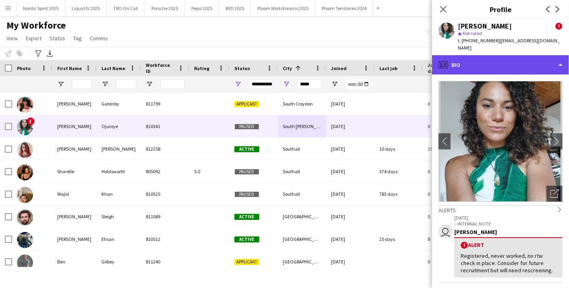
click at [555, 58] on div "profile Bio" at bounding box center [500, 64] width 137 height 19
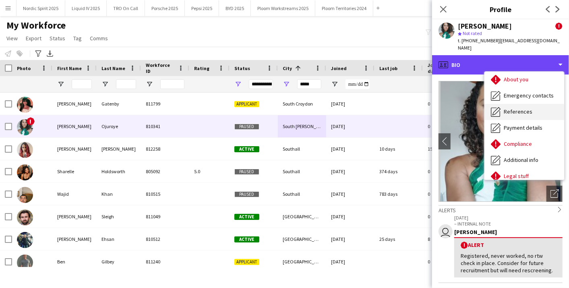
scroll to position [107, 0]
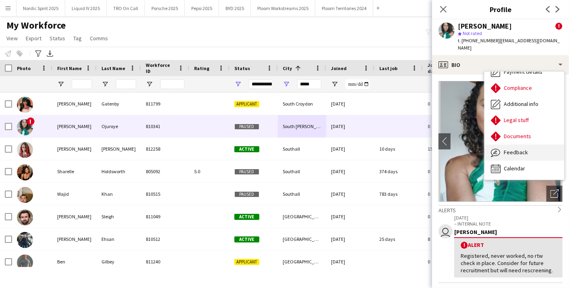
click at [518, 144] on div "Feedback Feedback" at bounding box center [524, 152] width 80 height 16
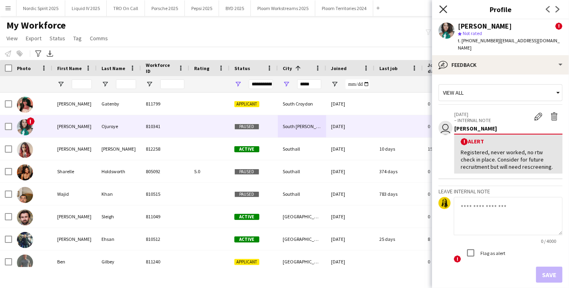
click at [445, 10] on icon "Close pop-in" at bounding box center [443, 9] width 8 height 8
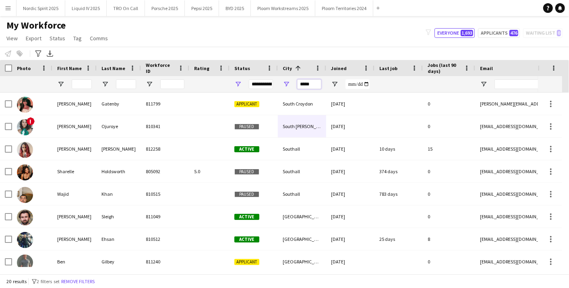
drag, startPoint x: 299, startPoint y: 84, endPoint x: 202, endPoint y: 93, distance: 97.8
click at [202, 93] on div "Workforce Details Rating Status City 1 !" at bounding box center [284, 167] width 569 height 214
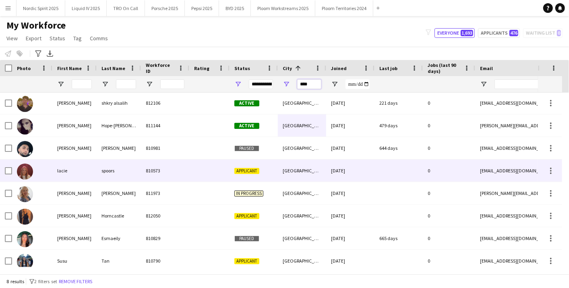
scroll to position [0, 0]
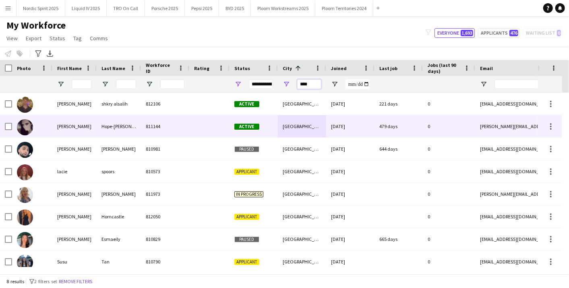
type input "****"
click at [151, 133] on div "811144" at bounding box center [165, 126] width 48 height 22
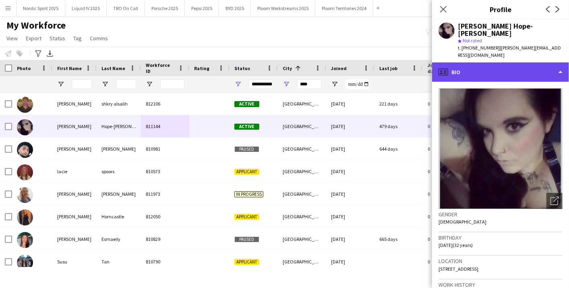
click at [561, 62] on div "profile Bio" at bounding box center [500, 71] width 137 height 19
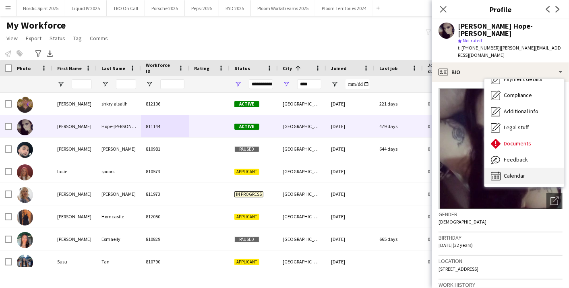
click at [516, 172] on span "Calendar" at bounding box center [513, 175] width 21 height 7
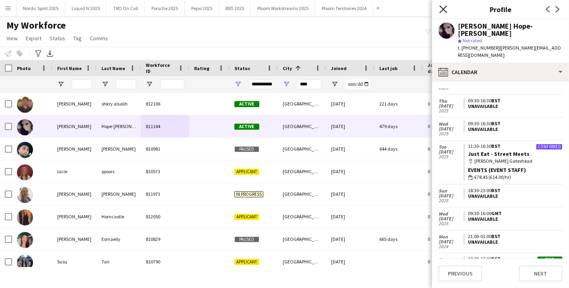
click at [445, 6] on icon "Close pop-in" at bounding box center [443, 9] width 8 height 8
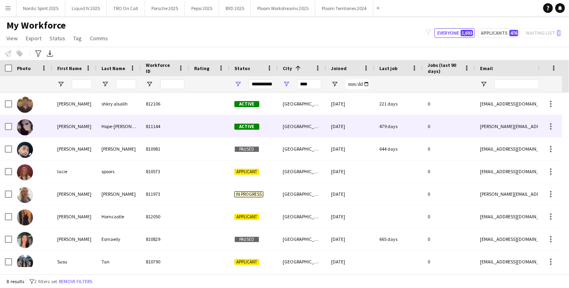
click at [283, 134] on div "[GEOGRAPHIC_DATA]" at bounding box center [302, 126] width 48 height 22
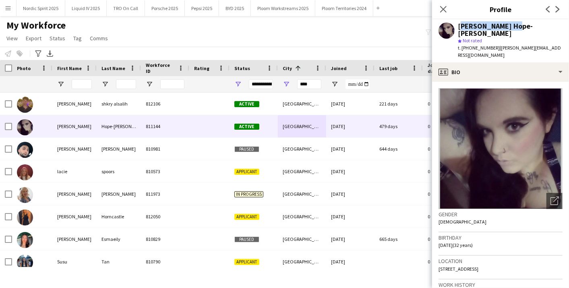
drag, startPoint x: 525, startPoint y: 22, endPoint x: 456, endPoint y: 25, distance: 68.9
click at [456, 25] on div "[PERSON_NAME]-[PERSON_NAME] star Not rated t. [PHONE_NUMBER] | [PERSON_NAME][EM…" at bounding box center [500, 40] width 137 height 43
copy div "[PERSON_NAME] Hope-[PERSON_NAME]"
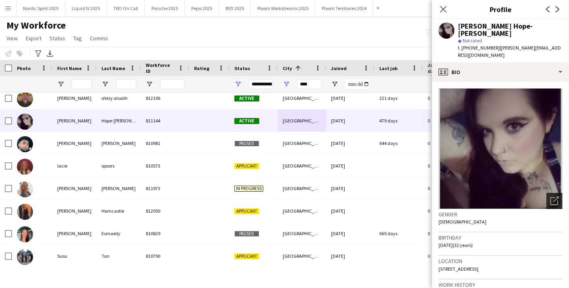
click at [550, 196] on icon "Open photos pop-in" at bounding box center [554, 200] width 8 height 8
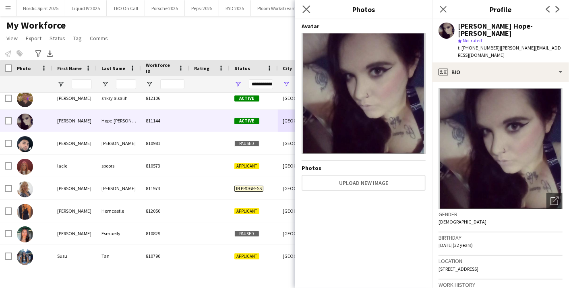
click at [302, 7] on app-icon "Close pop-in" at bounding box center [307, 10] width 12 height 12
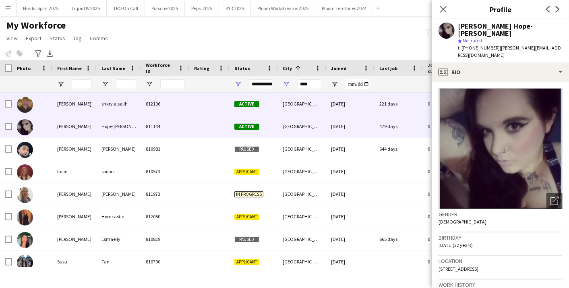
click at [284, 103] on div "[GEOGRAPHIC_DATA]" at bounding box center [302, 104] width 48 height 22
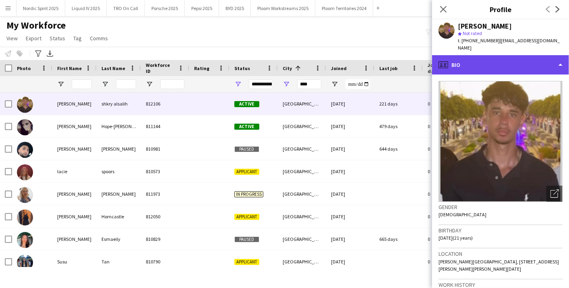
click at [560, 60] on div "profile Bio" at bounding box center [500, 64] width 137 height 19
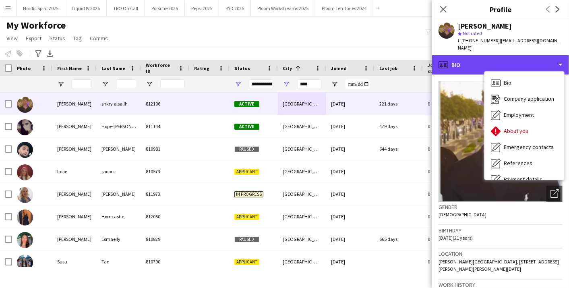
scroll to position [107, 0]
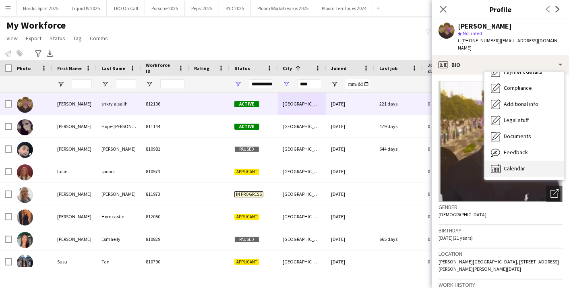
click at [528, 165] on div "Calendar Calendar" at bounding box center [524, 169] width 80 height 16
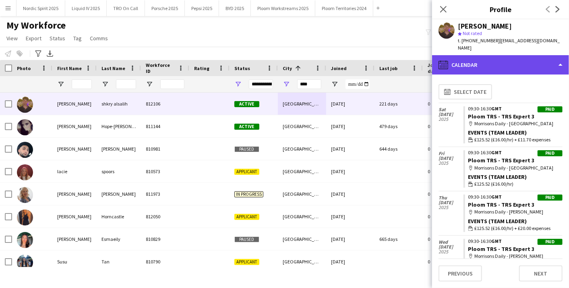
click at [557, 55] on div "calendar-full Calendar" at bounding box center [500, 64] width 137 height 19
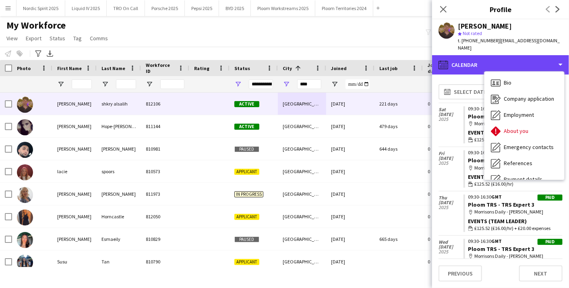
scroll to position [89, 0]
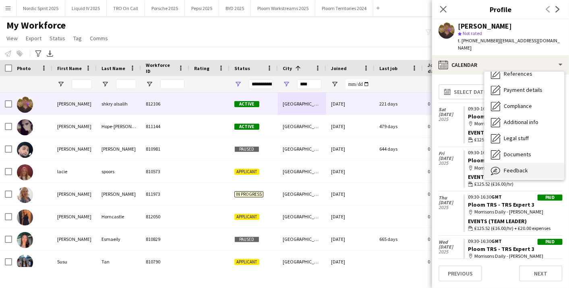
click at [513, 167] on span "Feedback" at bounding box center [515, 170] width 24 height 7
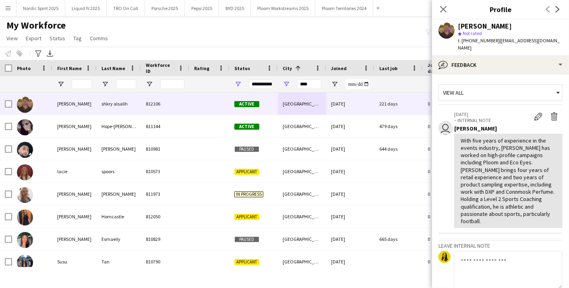
click at [459, 24] on div "[PERSON_NAME]" at bounding box center [485, 26] width 54 height 7
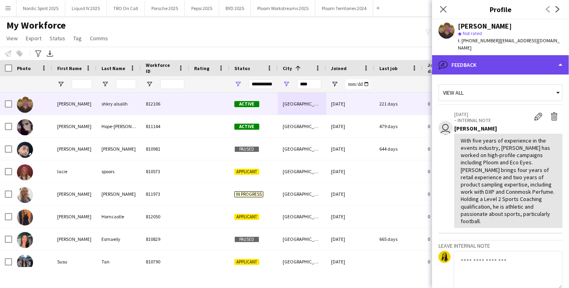
click at [561, 55] on div "bubble-pencil Feedback" at bounding box center [500, 64] width 137 height 19
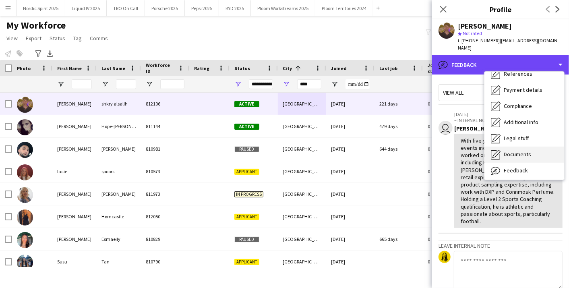
scroll to position [107, 0]
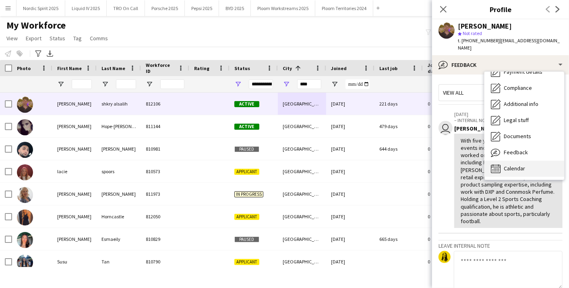
click at [517, 161] on div "Calendar Calendar" at bounding box center [524, 169] width 80 height 16
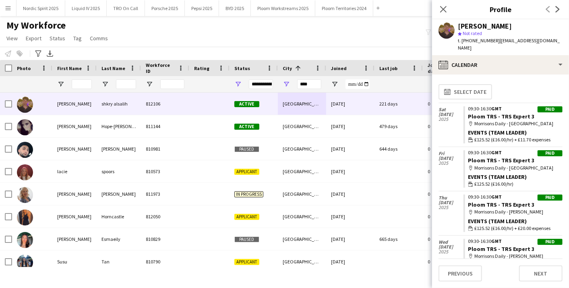
drag, startPoint x: 531, startPoint y: 28, endPoint x: 453, endPoint y: 27, distance: 78.1
click at [453, 27] on div "[PERSON_NAME] alsalih star Not rated t. [PHONE_NUMBER] | [EMAIL_ADDRESS][DOMAIN…" at bounding box center [500, 37] width 137 height 36
copy div "[PERSON_NAME]"
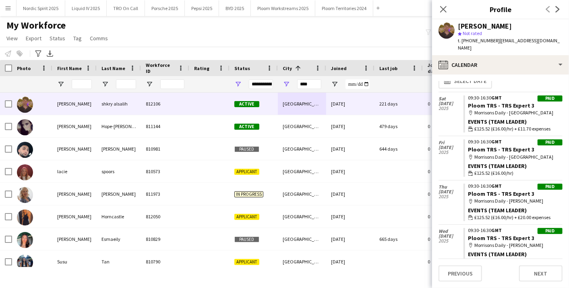
scroll to position [0, 0]
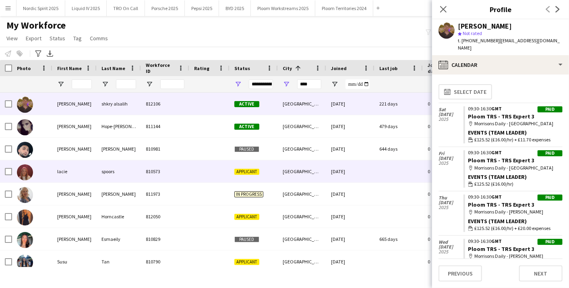
click at [226, 169] on div at bounding box center [209, 171] width 40 height 22
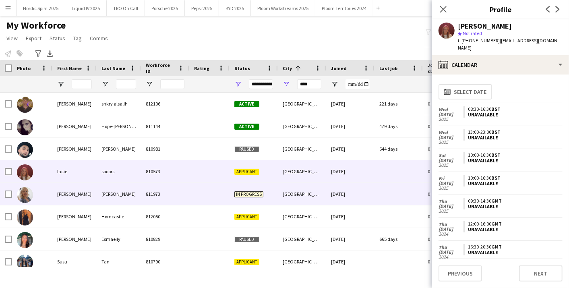
click at [230, 187] on div "In progress" at bounding box center [253, 194] width 48 height 22
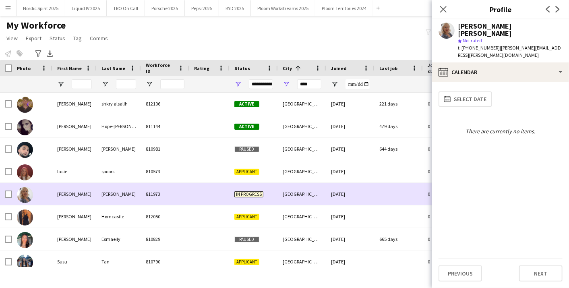
scroll to position [6, 0]
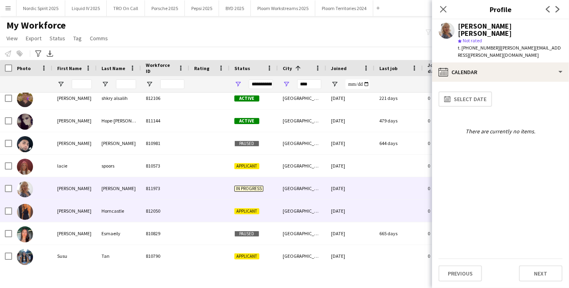
click at [230, 206] on div "Applicant" at bounding box center [253, 211] width 48 height 22
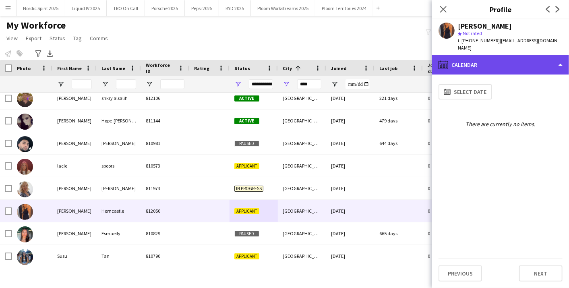
click at [471, 57] on div "calendar-full Calendar" at bounding box center [500, 64] width 137 height 19
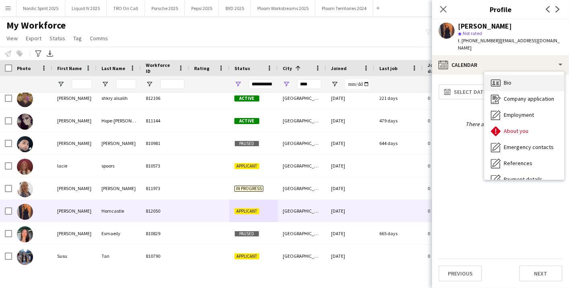
click at [493, 85] on icon "Bio" at bounding box center [496, 83] width 10 height 10
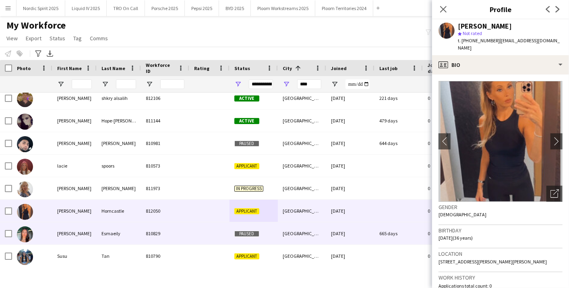
click at [301, 238] on div "[GEOGRAPHIC_DATA]" at bounding box center [302, 233] width 48 height 22
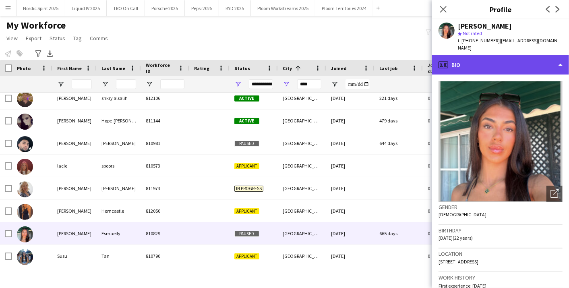
click at [563, 62] on div "profile Bio" at bounding box center [500, 64] width 137 height 19
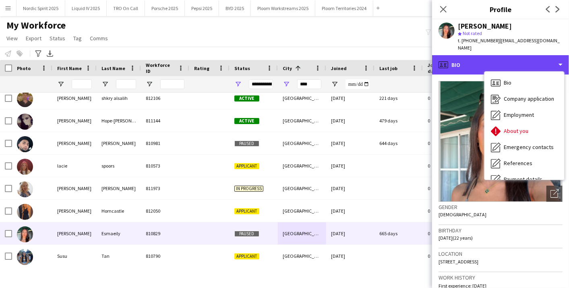
scroll to position [107, 0]
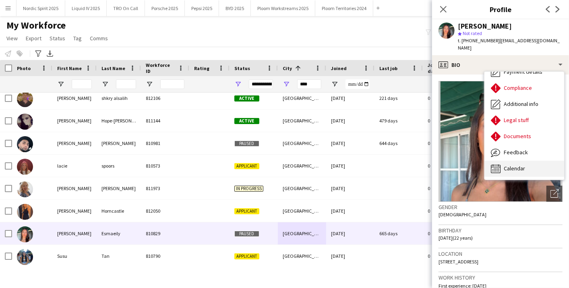
click at [538, 161] on div "Calendar Calendar" at bounding box center [524, 169] width 80 height 16
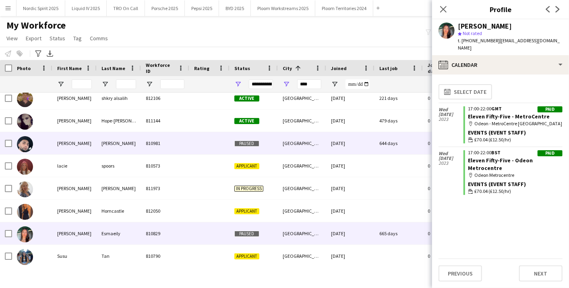
click at [299, 140] on div "[GEOGRAPHIC_DATA]" at bounding box center [302, 143] width 48 height 22
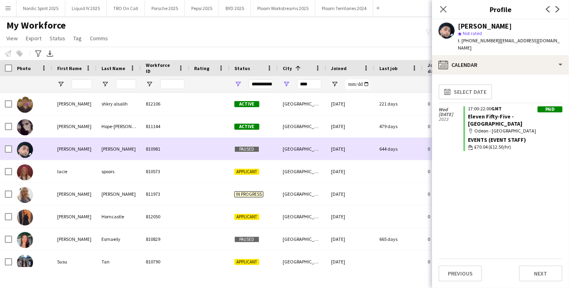
scroll to position [6, 0]
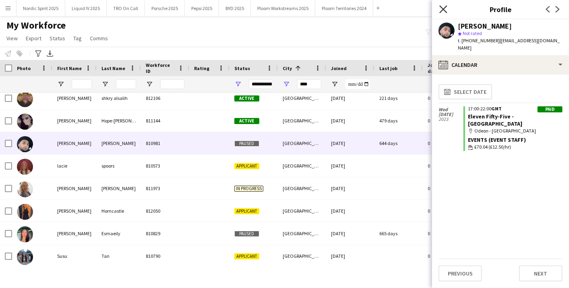
click at [445, 8] on icon "Close pop-in" at bounding box center [443, 9] width 8 height 8
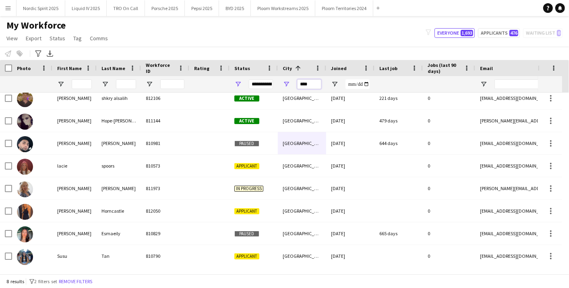
drag, startPoint x: 318, startPoint y: 80, endPoint x: 270, endPoint y: 94, distance: 49.7
click at [274, 85] on div "**********" at bounding box center [436, 84] width 872 height 16
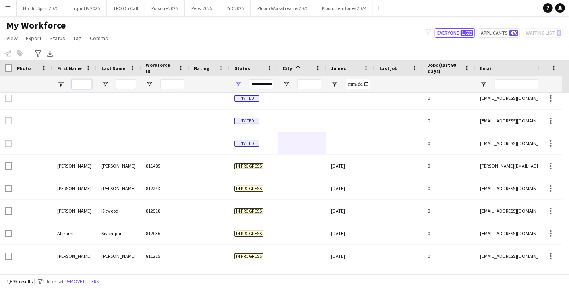
click at [82, 87] on input "First Name Filter Input" at bounding box center [82, 84] width 20 height 10
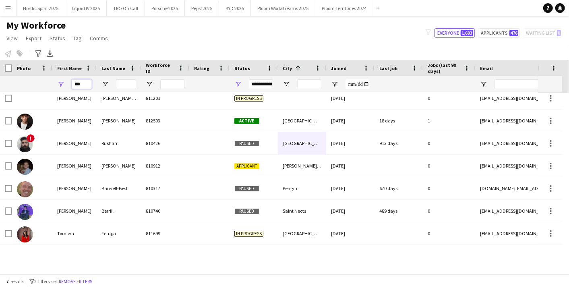
scroll to position [0, 0]
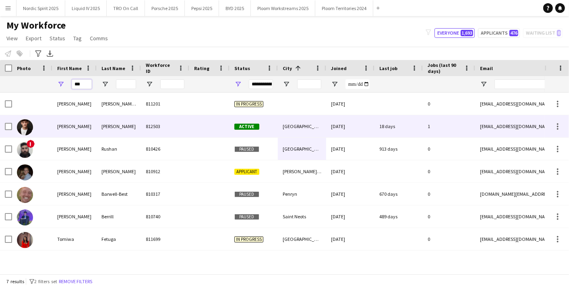
type input "***"
click at [160, 126] on div "812503" at bounding box center [165, 126] width 48 height 22
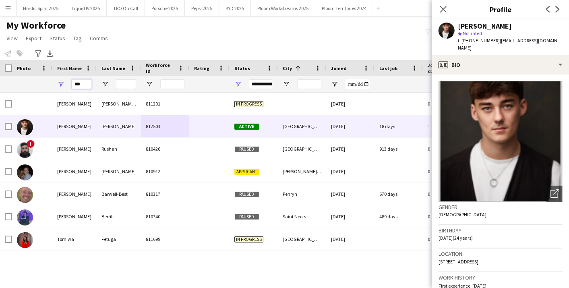
drag, startPoint x: 86, startPoint y: 81, endPoint x: 21, endPoint y: 84, distance: 65.3
click at [21, 84] on div "**********" at bounding box center [436, 84] width 872 height 16
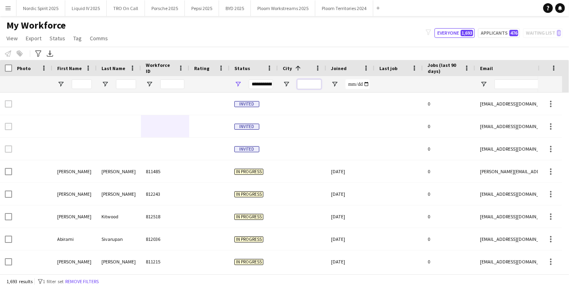
click at [306, 82] on input "City Filter Input" at bounding box center [309, 84] width 24 height 10
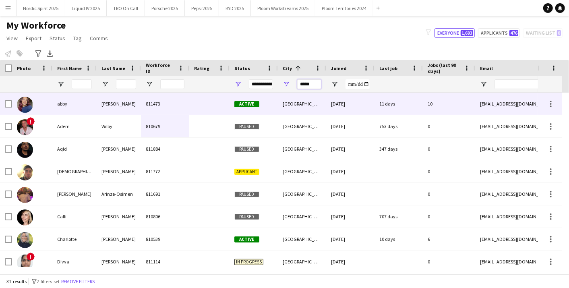
type input "*****"
click at [98, 101] on div "[PERSON_NAME]" at bounding box center [119, 104] width 44 height 22
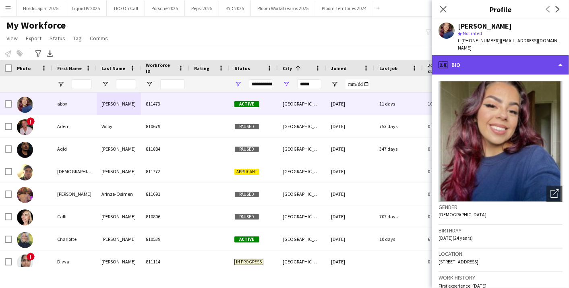
click at [559, 57] on div "profile Bio" at bounding box center [500, 64] width 137 height 19
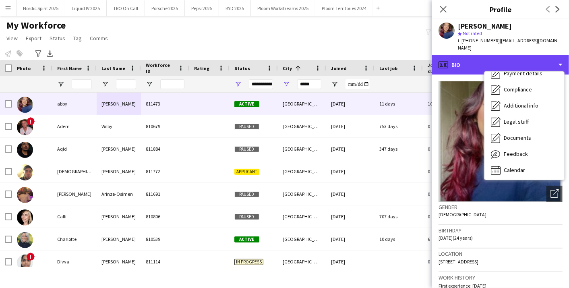
scroll to position [107, 0]
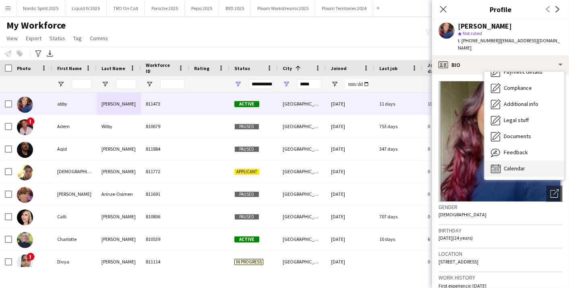
click at [519, 161] on div "Calendar Calendar" at bounding box center [524, 169] width 80 height 16
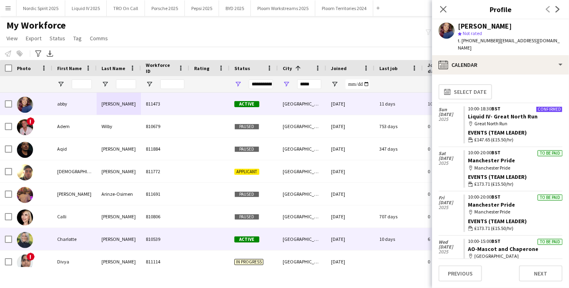
click at [260, 241] on div "Active" at bounding box center [253, 239] width 48 height 22
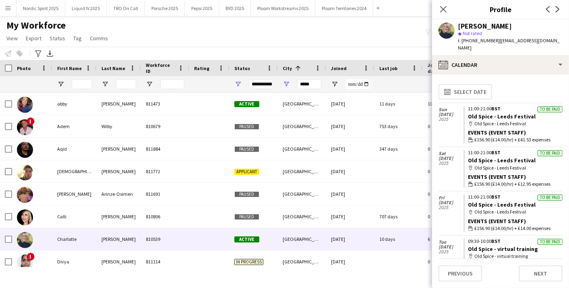
click at [501, 46] on div "[PERSON_NAME] star Not rated t. [PHONE_NUMBER] | [EMAIL_ADDRESS][DOMAIN_NAME]" at bounding box center [500, 37] width 137 height 36
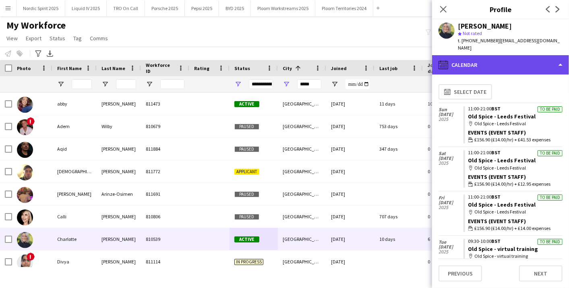
click at [521, 61] on div "calendar-full Calendar" at bounding box center [500, 64] width 137 height 19
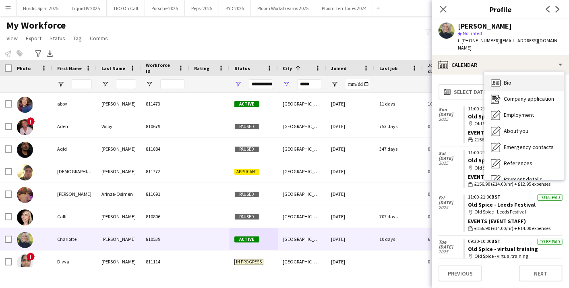
click at [525, 79] on div "Bio Bio" at bounding box center [524, 83] width 80 height 16
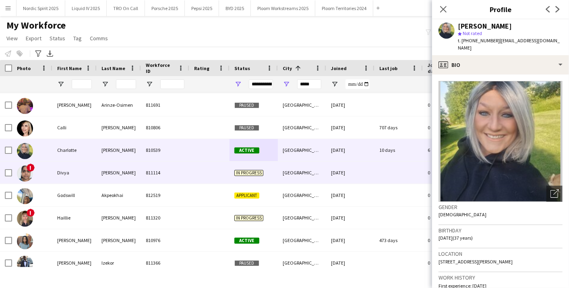
scroll to position [89, 0]
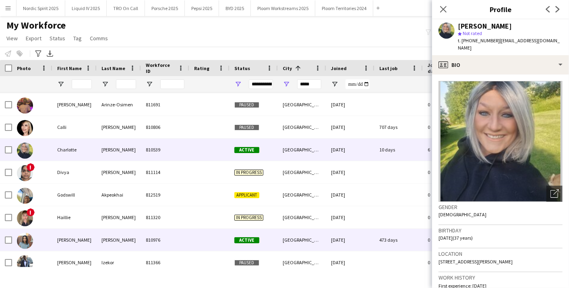
click at [274, 237] on div "Active" at bounding box center [253, 240] width 48 height 22
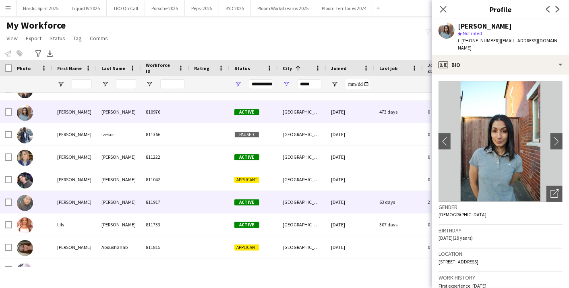
scroll to position [223, 0]
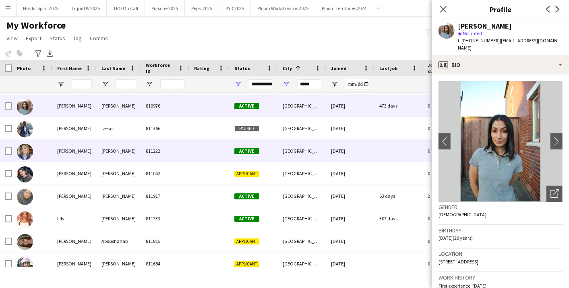
click at [268, 147] on div "Active" at bounding box center [253, 151] width 48 height 22
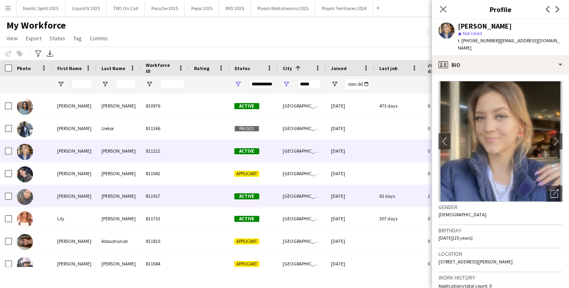
click at [278, 190] on div "[GEOGRAPHIC_DATA]" at bounding box center [302, 196] width 48 height 22
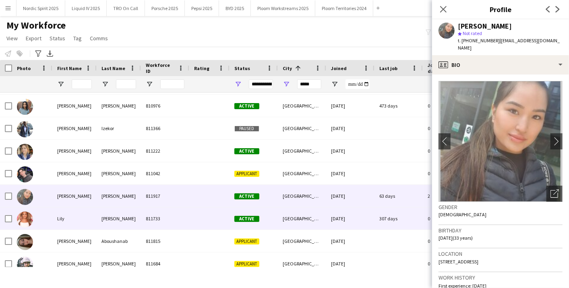
click at [280, 210] on div "[GEOGRAPHIC_DATA]" at bounding box center [302, 218] width 48 height 22
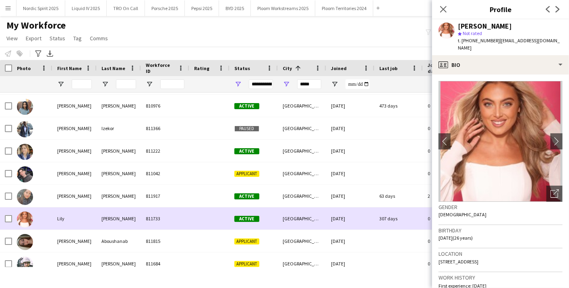
scroll to position [256, 0]
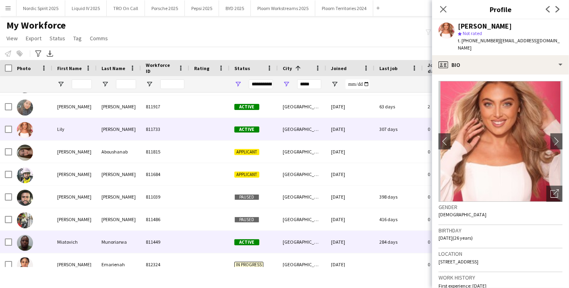
click at [284, 235] on div "[GEOGRAPHIC_DATA]" at bounding box center [302, 242] width 48 height 22
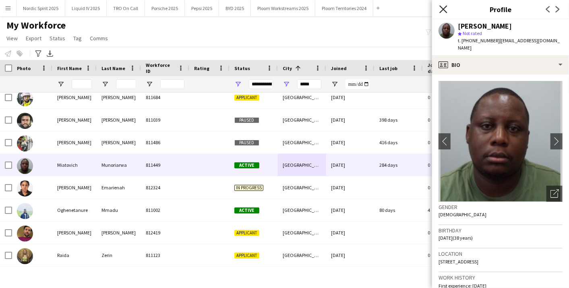
click at [441, 12] on icon at bounding box center [443, 9] width 8 height 8
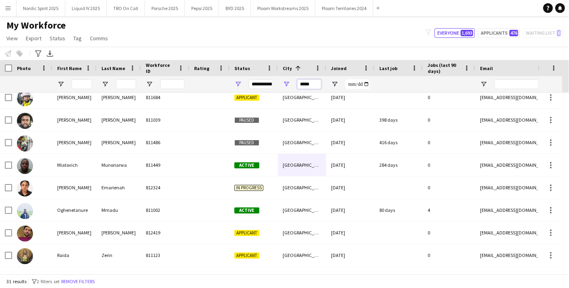
drag, startPoint x: 317, startPoint y: 82, endPoint x: 260, endPoint y: 86, distance: 56.9
click at [262, 86] on div "**********" at bounding box center [436, 84] width 872 height 16
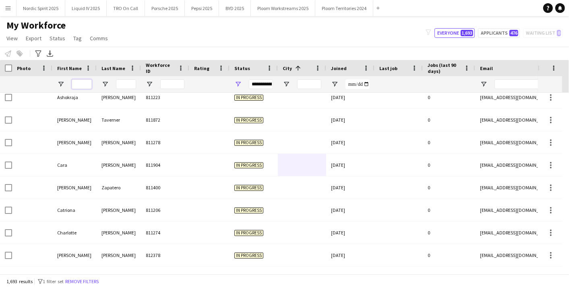
click at [81, 83] on input "First Name Filter Input" at bounding box center [82, 84] width 20 height 10
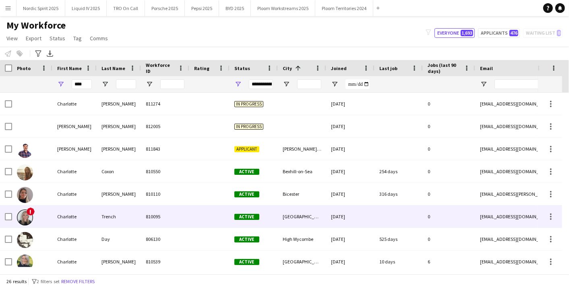
click at [135, 211] on div "Trench" at bounding box center [119, 216] width 44 height 22
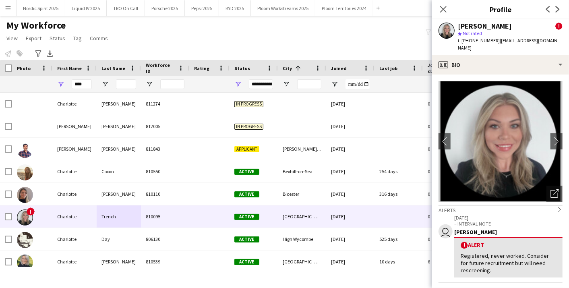
drag, startPoint x: 448, startPoint y: 8, endPoint x: 500, endPoint y: 144, distance: 146.6
click at [500, 144] on app-crew-profile "Close pop-in Profile Previous Next Charlotte Trench ! star Not rated t. [PHONE_…" at bounding box center [500, 144] width 137 height 288
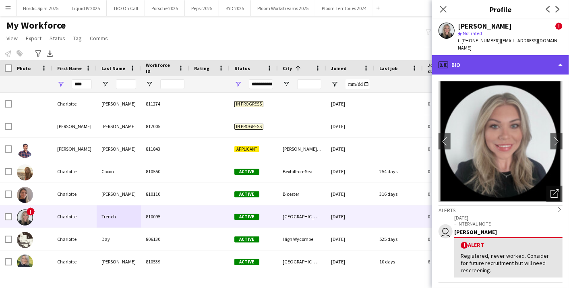
click at [563, 58] on div "profile Bio" at bounding box center [500, 64] width 137 height 19
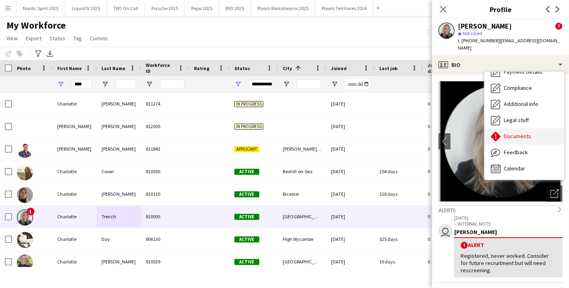
click at [532, 129] on div "Documents Documents" at bounding box center [524, 136] width 80 height 16
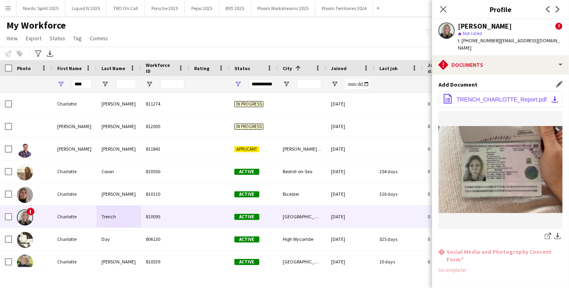
click at [503, 96] on span "TRENCH_CHARLOTTE_Report.pdf" at bounding box center [501, 99] width 90 height 6
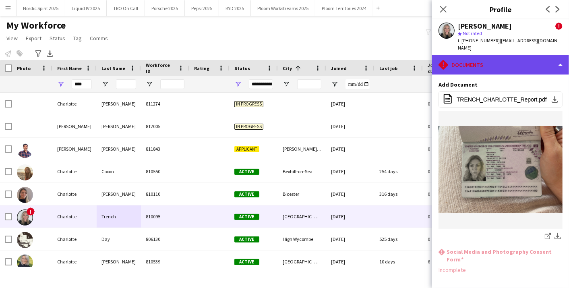
click at [555, 55] on div "rhombus-alert Documents" at bounding box center [500, 64] width 137 height 19
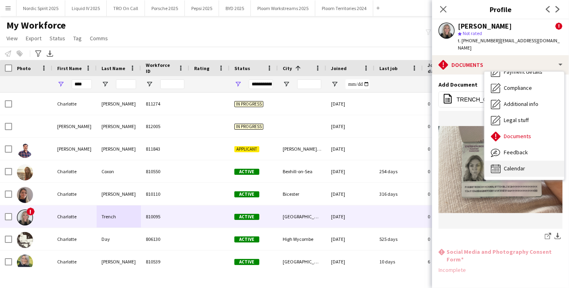
click at [518, 165] on span "Calendar" at bounding box center [513, 168] width 21 height 7
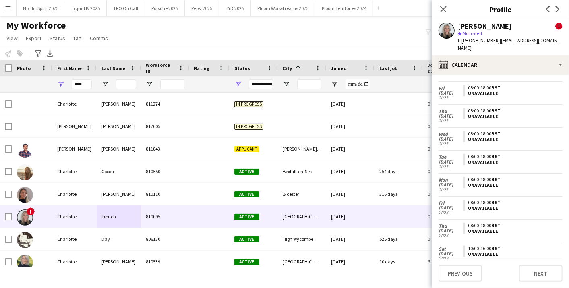
scroll to position [0, 0]
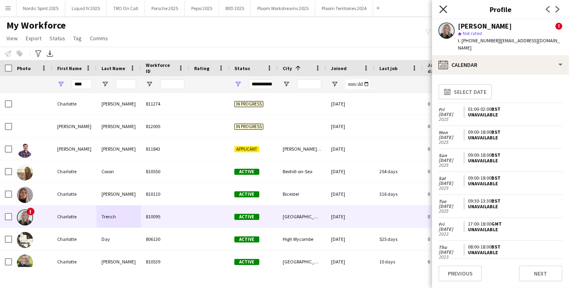
click at [443, 9] on icon at bounding box center [443, 9] width 8 height 8
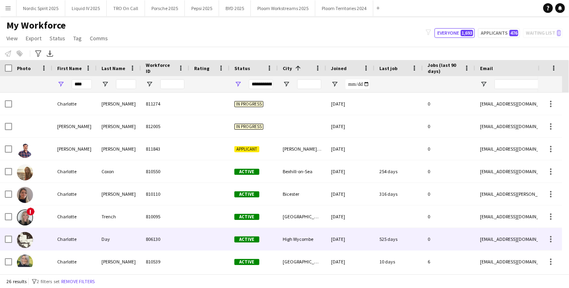
click at [299, 250] on div "Charlotte Day 806130 Active High [GEOGRAPHIC_DATA] [DATE] 525 days 0 [EMAIL_ADD…" at bounding box center [436, 239] width 872 height 23
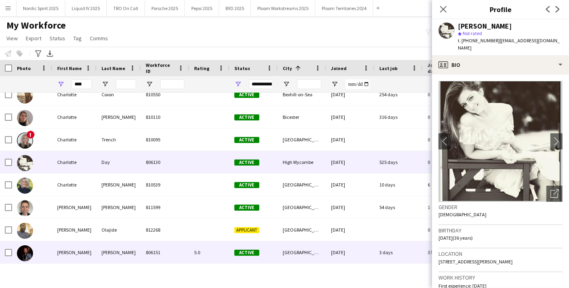
scroll to position [89, 0]
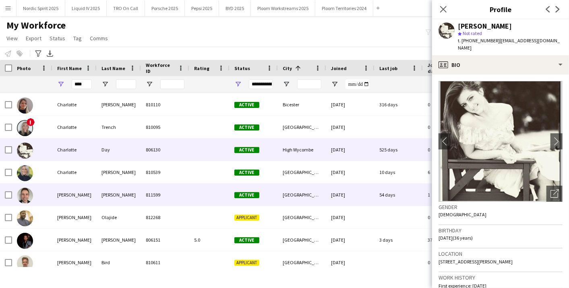
click at [295, 194] on div "[GEOGRAPHIC_DATA]" at bounding box center [302, 195] width 48 height 22
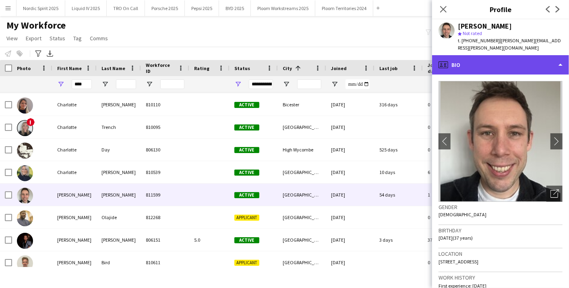
click at [549, 59] on div "profile Bio" at bounding box center [500, 64] width 137 height 19
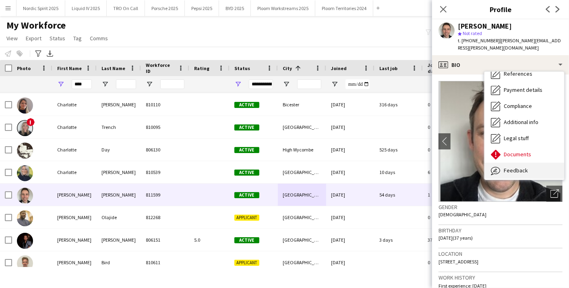
click at [521, 167] on span "Feedback" at bounding box center [515, 170] width 24 height 7
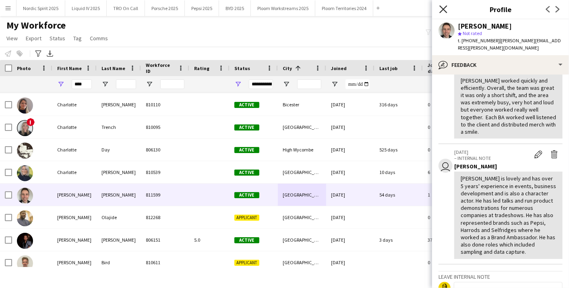
click at [446, 7] on icon at bounding box center [443, 9] width 8 height 8
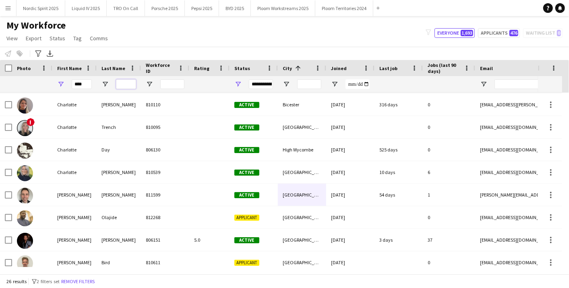
click at [128, 85] on input "Last Name Filter Input" at bounding box center [126, 84] width 20 height 10
click at [86, 82] on input "****" at bounding box center [82, 84] width 20 height 10
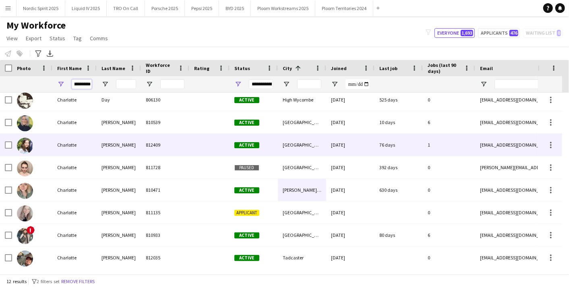
scroll to position [96, 0]
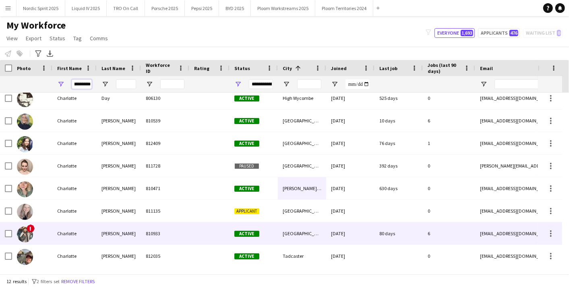
type input "*********"
click at [114, 235] on div "[PERSON_NAME]" at bounding box center [119, 233] width 44 height 22
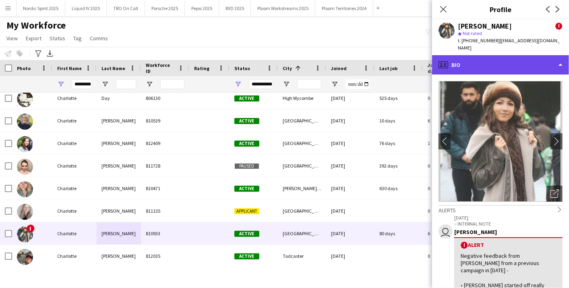
click at [519, 64] on div "profile Bio" at bounding box center [500, 64] width 137 height 19
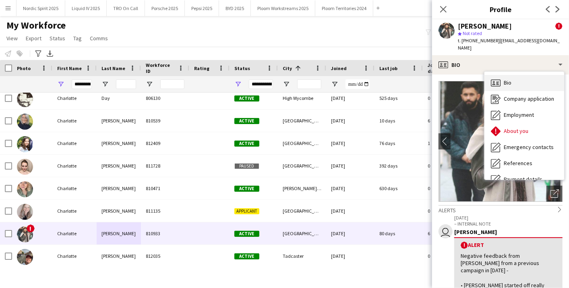
click at [523, 80] on div "Bio Bio" at bounding box center [524, 83] width 80 height 16
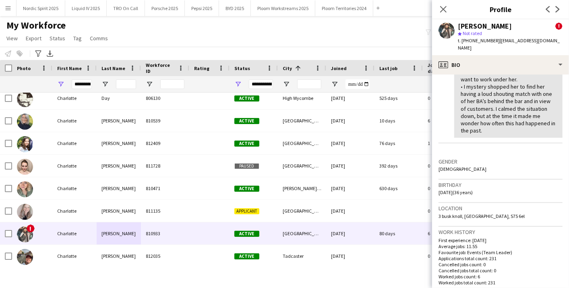
scroll to position [313, 0]
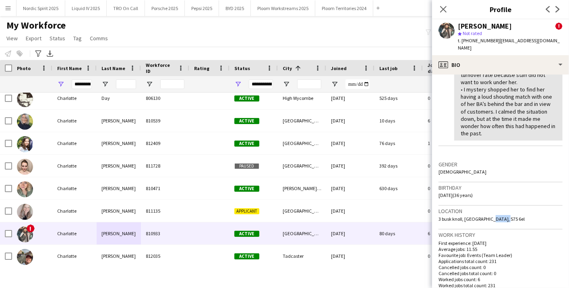
drag, startPoint x: 484, startPoint y: 195, endPoint x: 502, endPoint y: 194, distance: 17.7
click at [502, 206] on div "Location 3 [GEOGRAPHIC_DATA], [GEOGRAPHIC_DATA], S75 6el" at bounding box center [500, 217] width 124 height 23
copy span "S75 6el"
